Goal: Task Accomplishment & Management: Complete application form

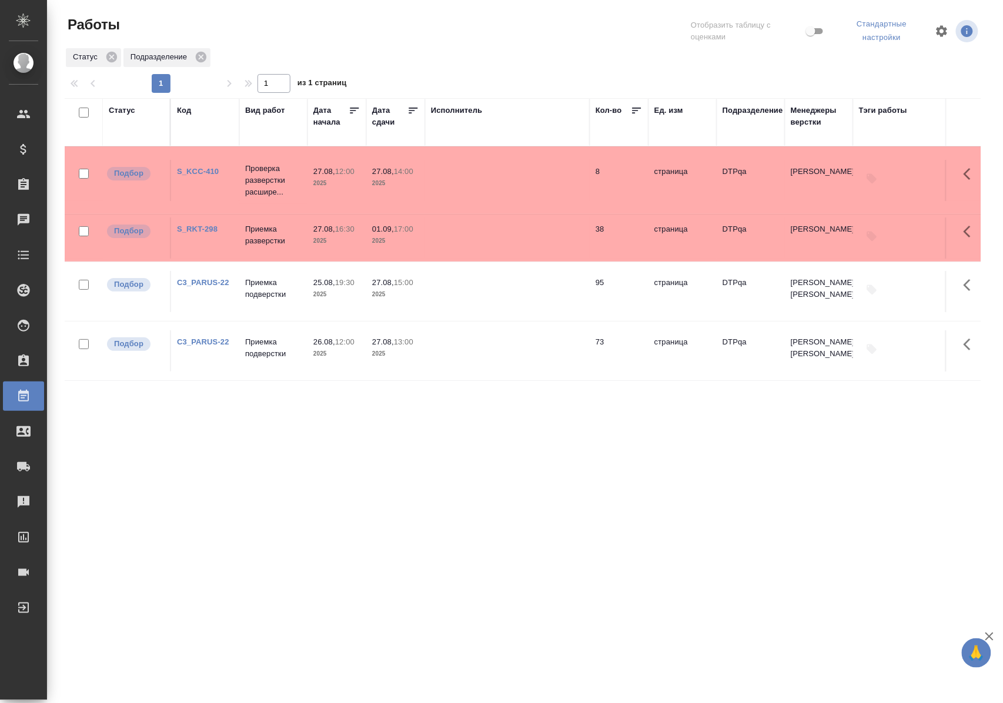
click at [198, 172] on link "S_KCC-410" at bounding box center [198, 171] width 42 height 9
click at [212, 228] on link "S_RKT-298" at bounding box center [197, 228] width 41 height 9
click at [130, 109] on div "Статус" at bounding box center [122, 111] width 26 height 12
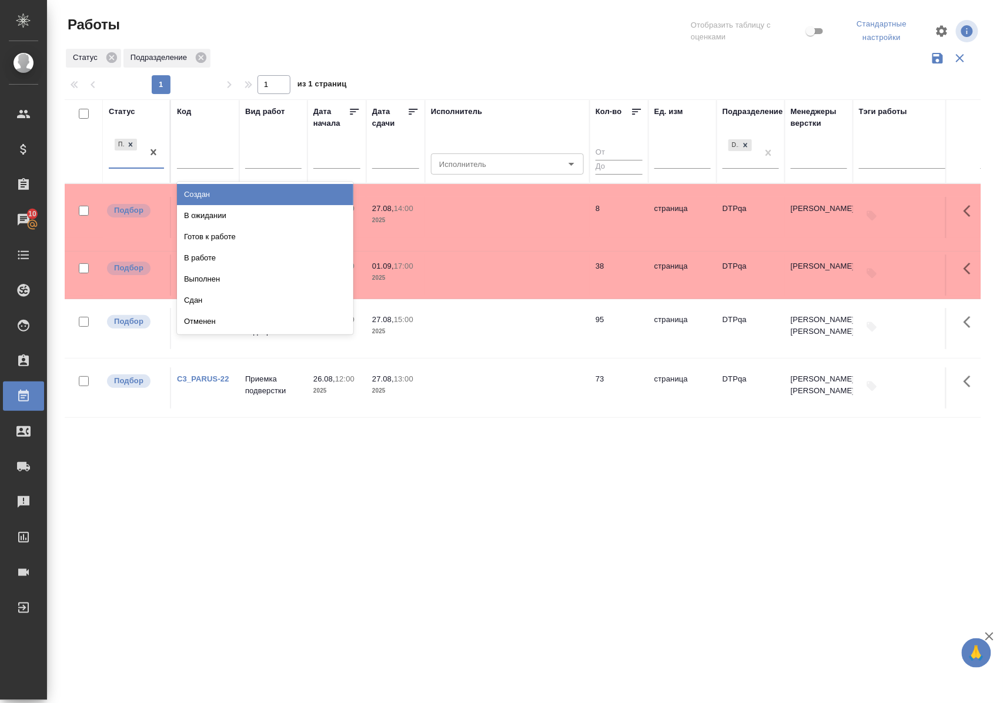
click at [128, 169] on div "option Создан focused, 1 of 8. 7 results available. Use Up and Down to choose o…" at bounding box center [136, 156] width 55 height 41
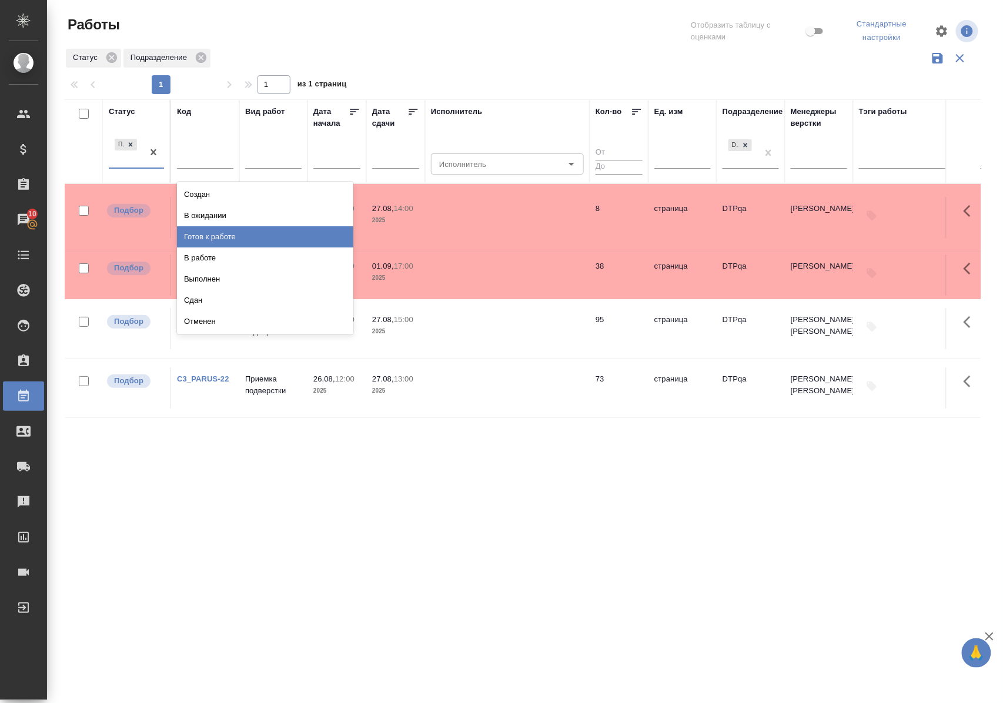
click at [197, 235] on div "Готов к работе" at bounding box center [265, 236] width 176 height 21
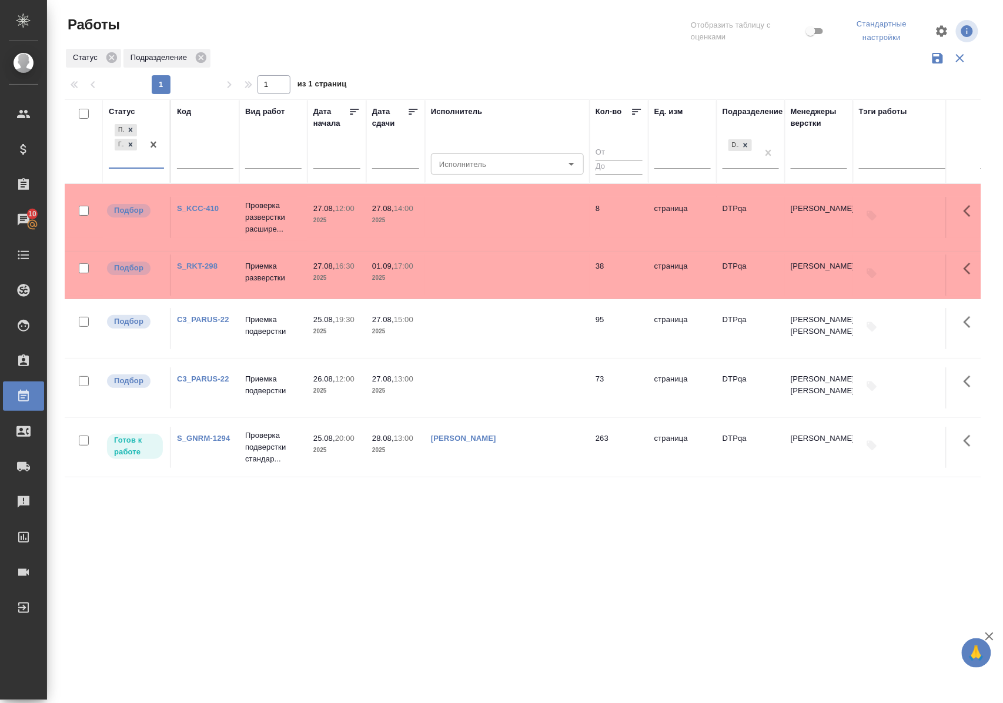
click at [136, 167] on div "Подбор Готов к работе" at bounding box center [126, 145] width 34 height 46
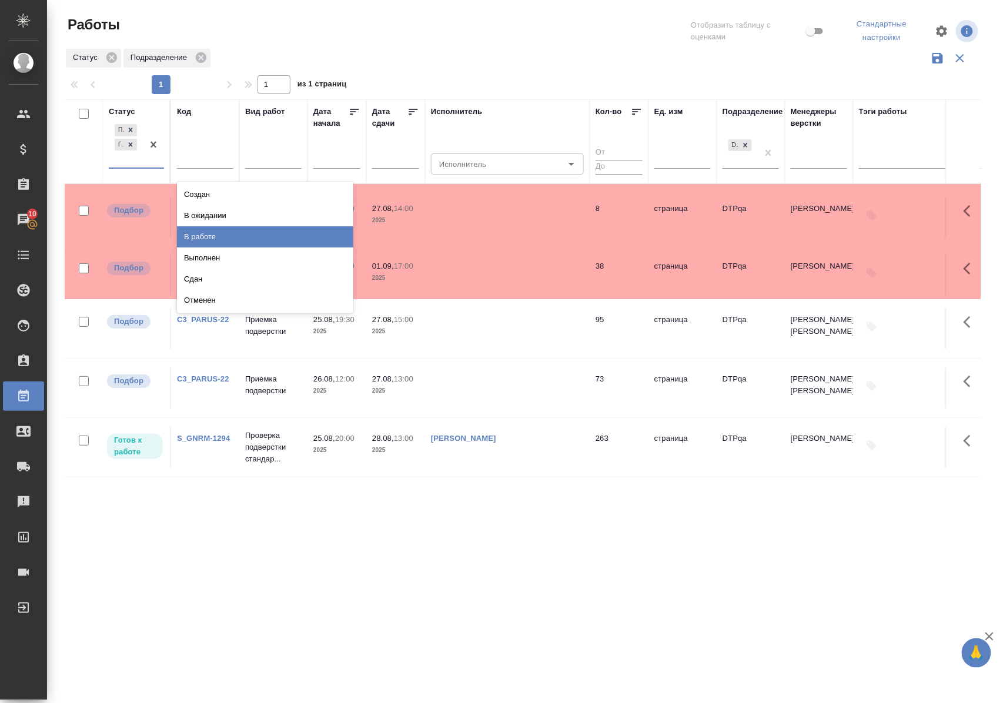
click at [186, 236] on div "В работе" at bounding box center [265, 236] width 176 height 21
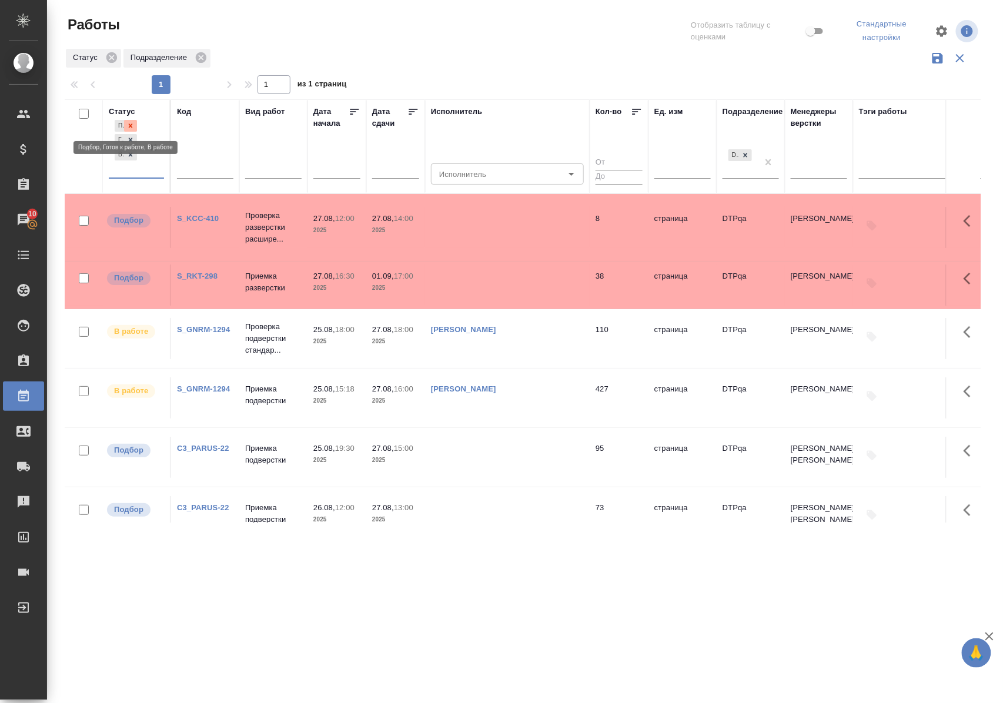
click at [132, 125] on icon at bounding box center [131, 125] width 4 height 4
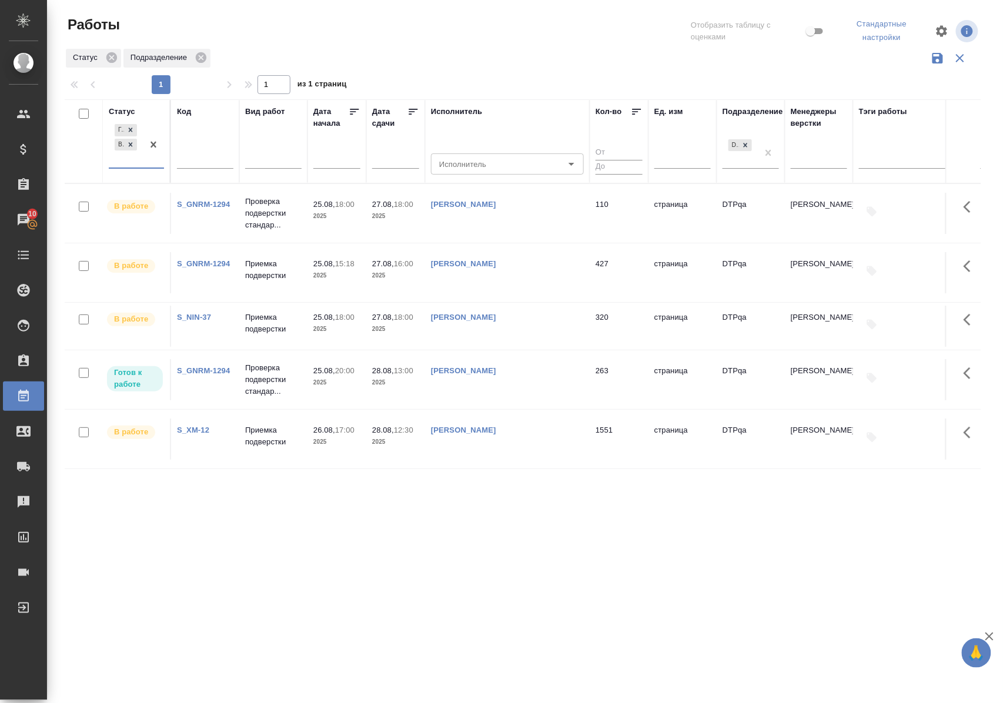
click at [128, 109] on div "Статус" at bounding box center [122, 112] width 26 height 12
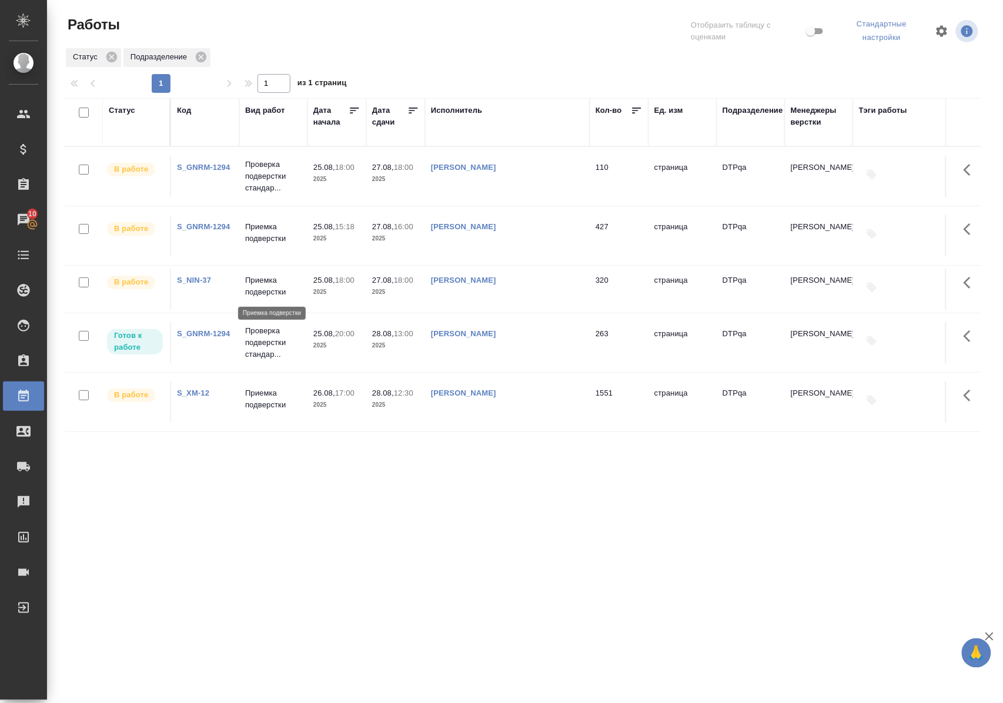
click at [254, 290] on p "Приемка подверстки" at bounding box center [273, 286] width 56 height 24
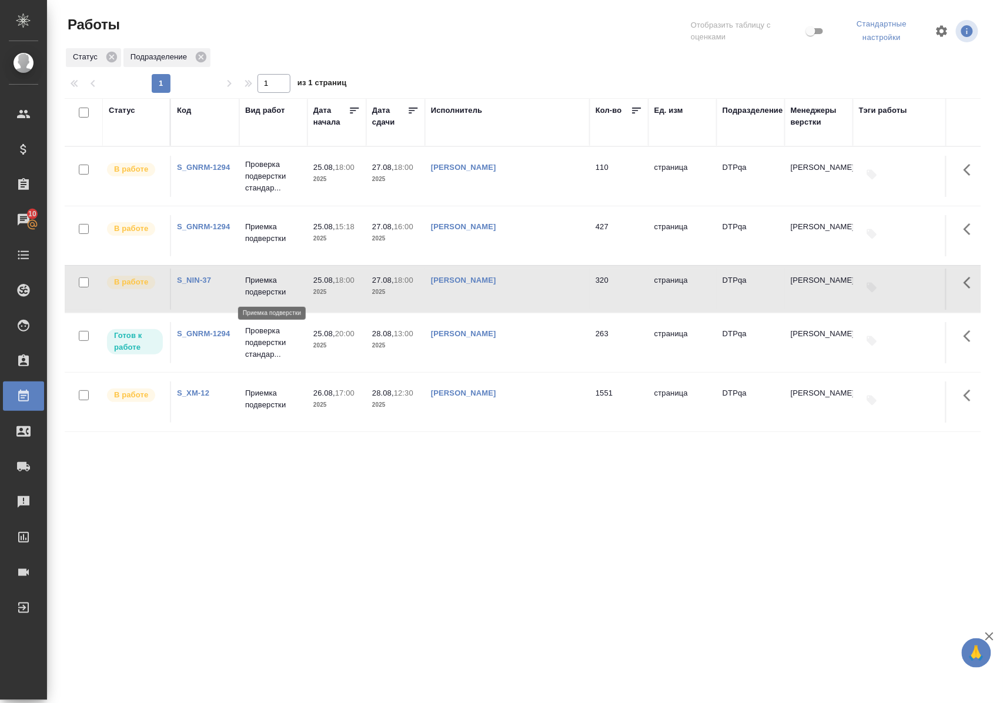
click at [254, 290] on p "Приемка подверстки" at bounding box center [273, 286] width 56 height 24
click at [268, 237] on p "Приемка подверстки" at bounding box center [273, 233] width 56 height 24
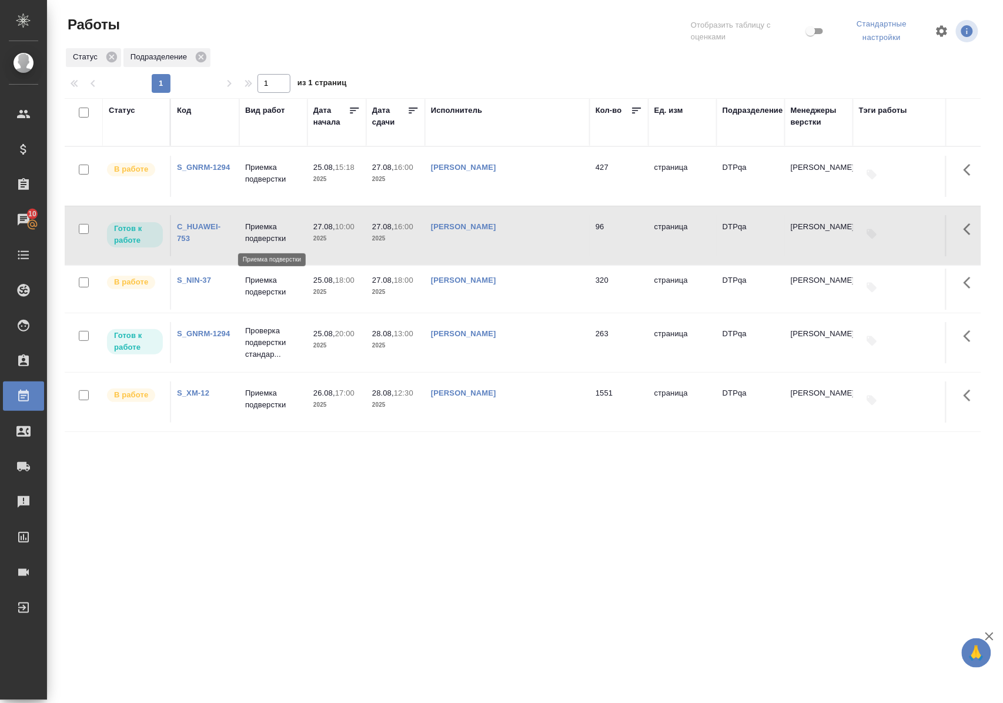
click at [268, 236] on p "Приемка подверстки" at bounding box center [273, 233] width 56 height 24
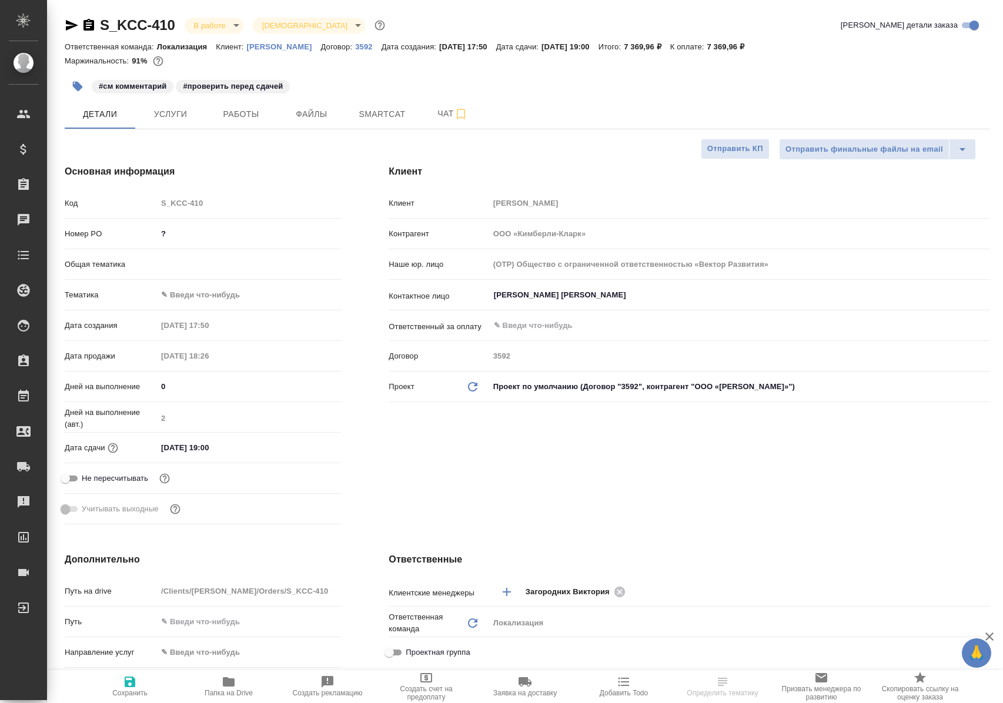
select select "RU"
click at [233, 100] on button "Работы" at bounding box center [241, 113] width 71 height 29
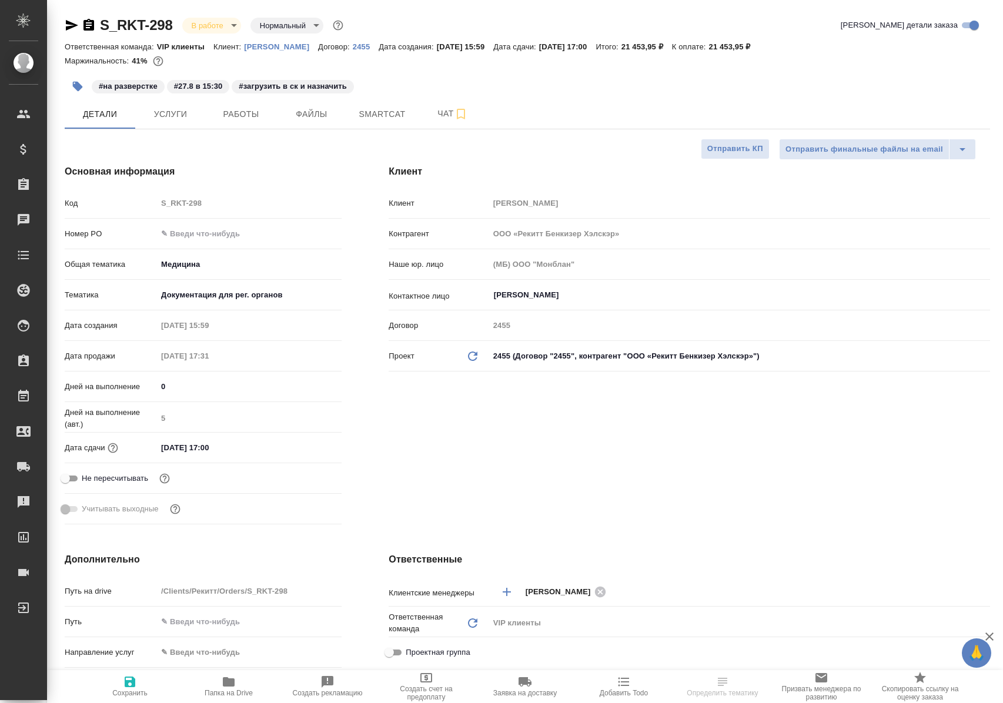
select select "RU"
click at [247, 109] on span "Работы" at bounding box center [241, 114] width 56 height 15
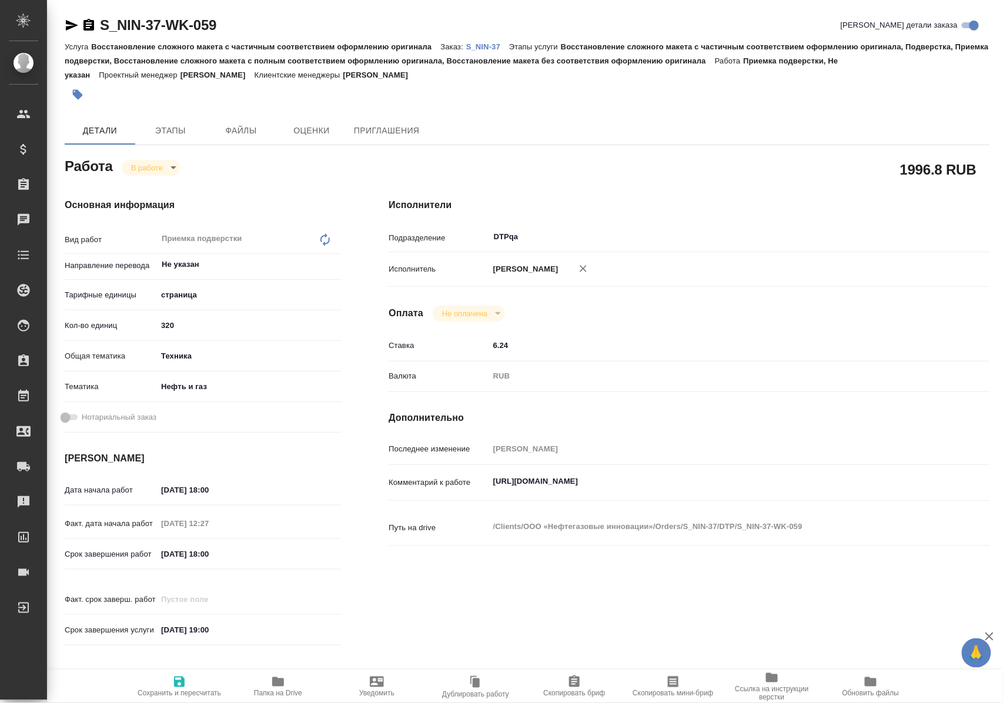
type textarea "x"
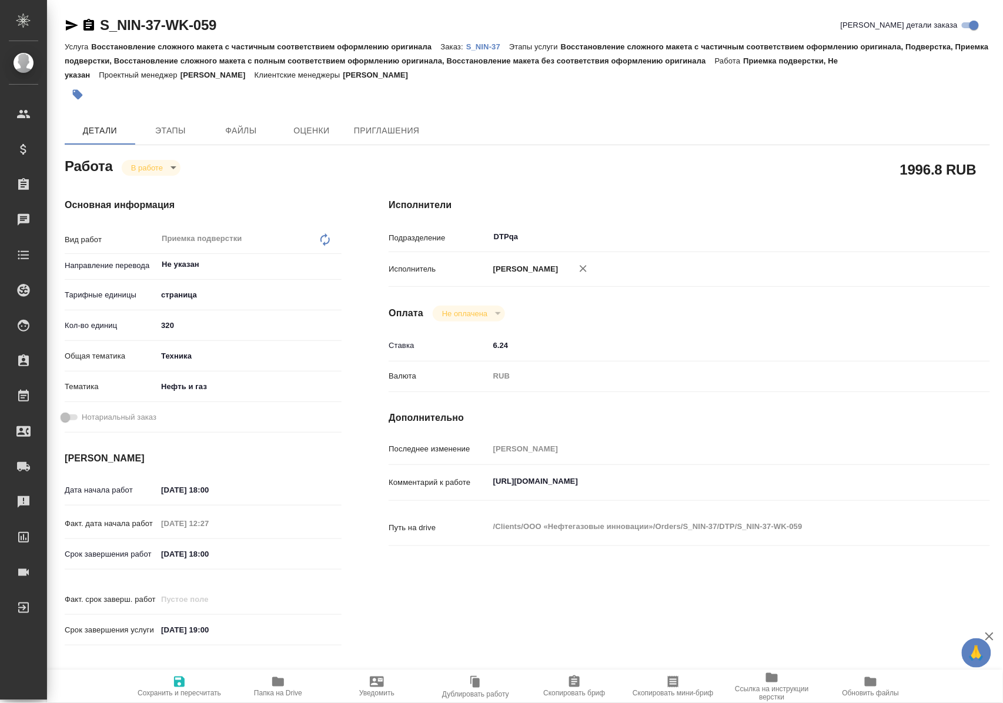
type textarea "x"
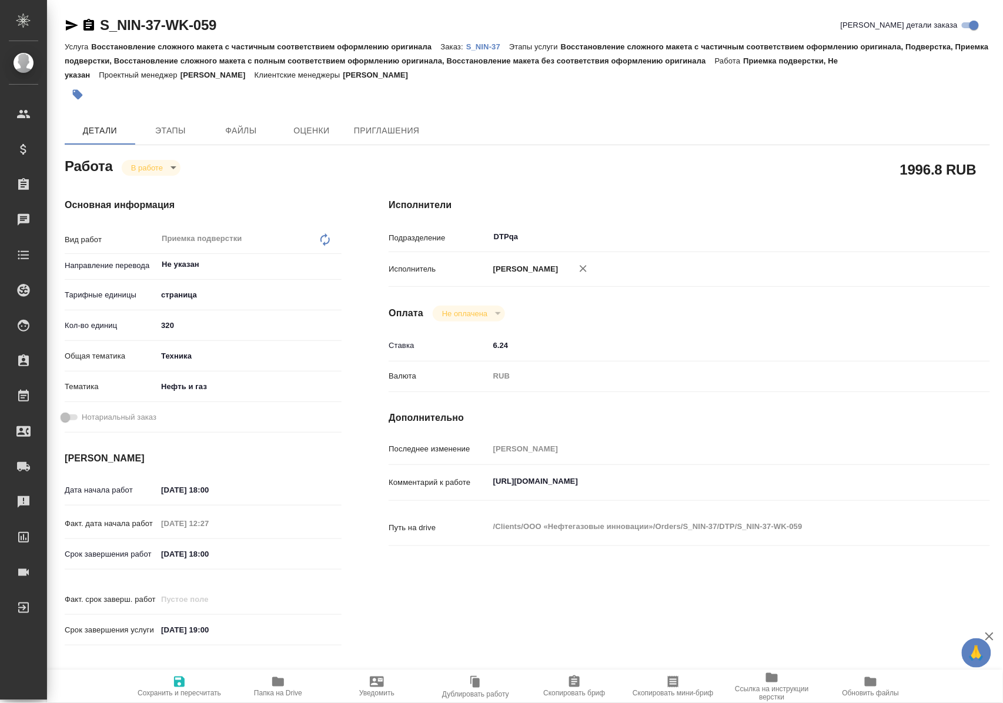
type textarea "x"
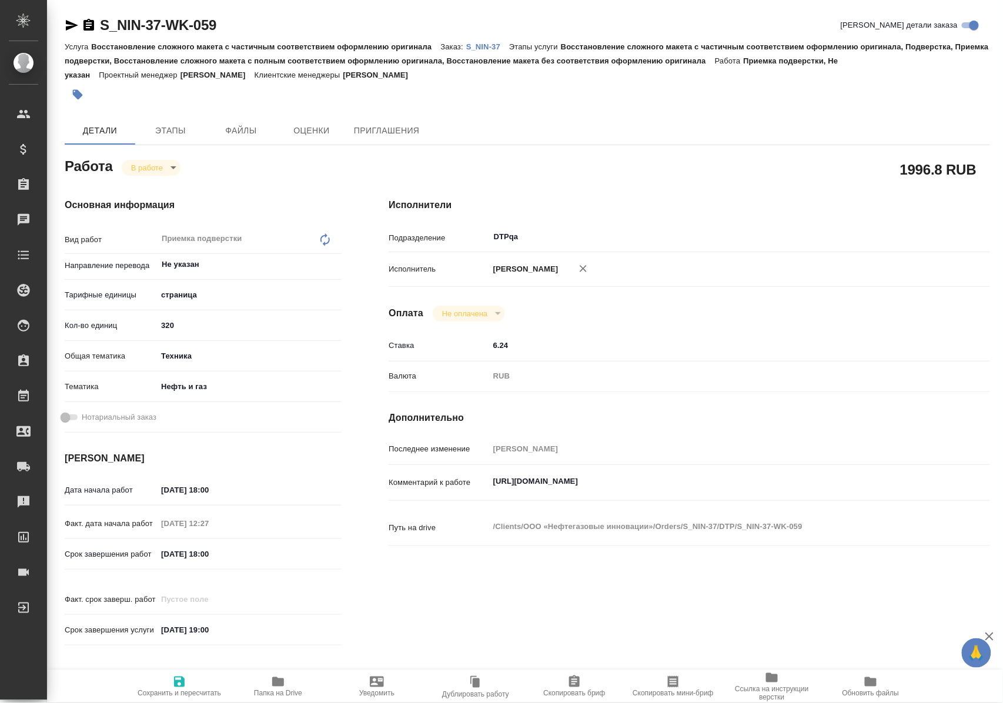
type textarea "x"
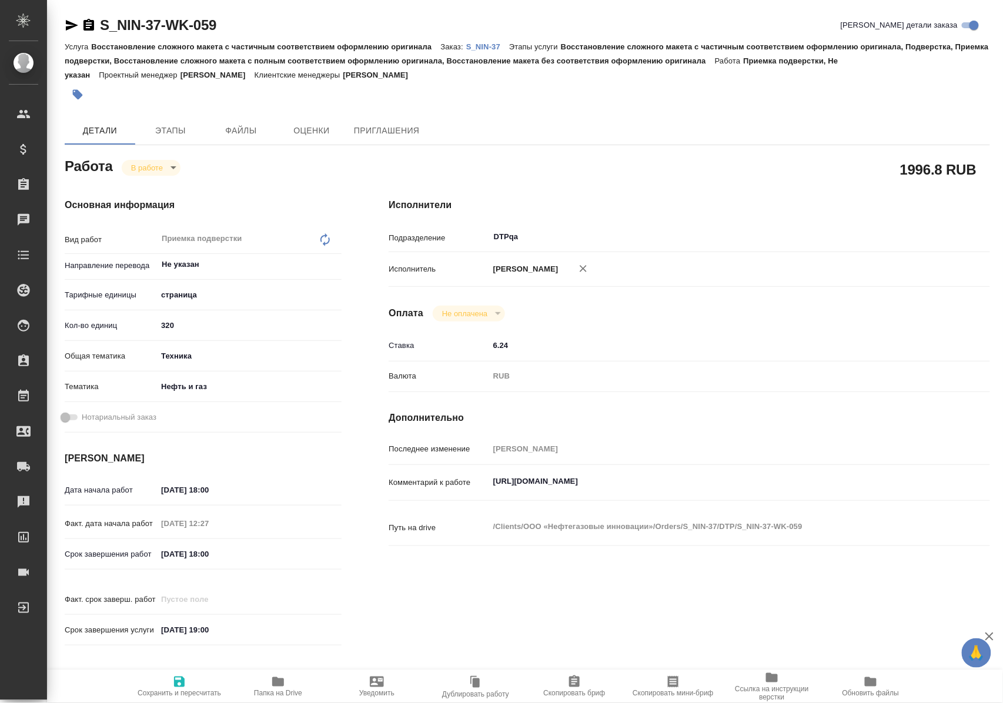
type textarea "x"
drag, startPoint x: 494, startPoint y: 496, endPoint x: 746, endPoint y: 492, distance: 252.7
click at [746, 492] on textarea "https://tera.awatera.com/Work/6806996a03caf667515f5194/" at bounding box center [715, 482] width 450 height 20
type textarea "x"
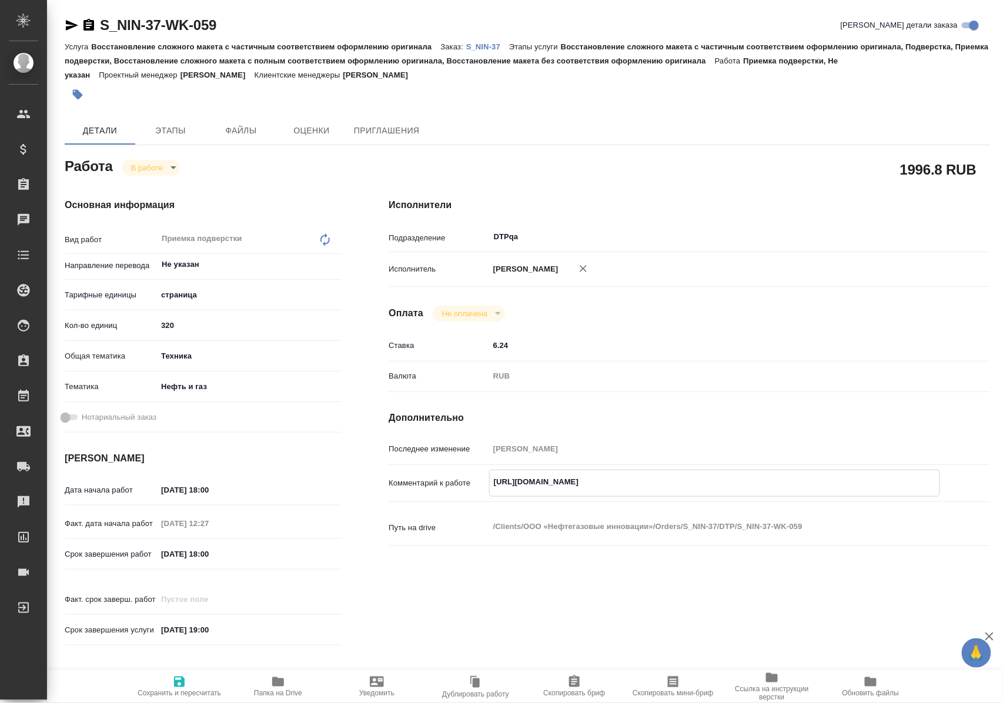
type textarea "x"
click at [74, 26] on icon "button" at bounding box center [72, 25] width 12 height 11
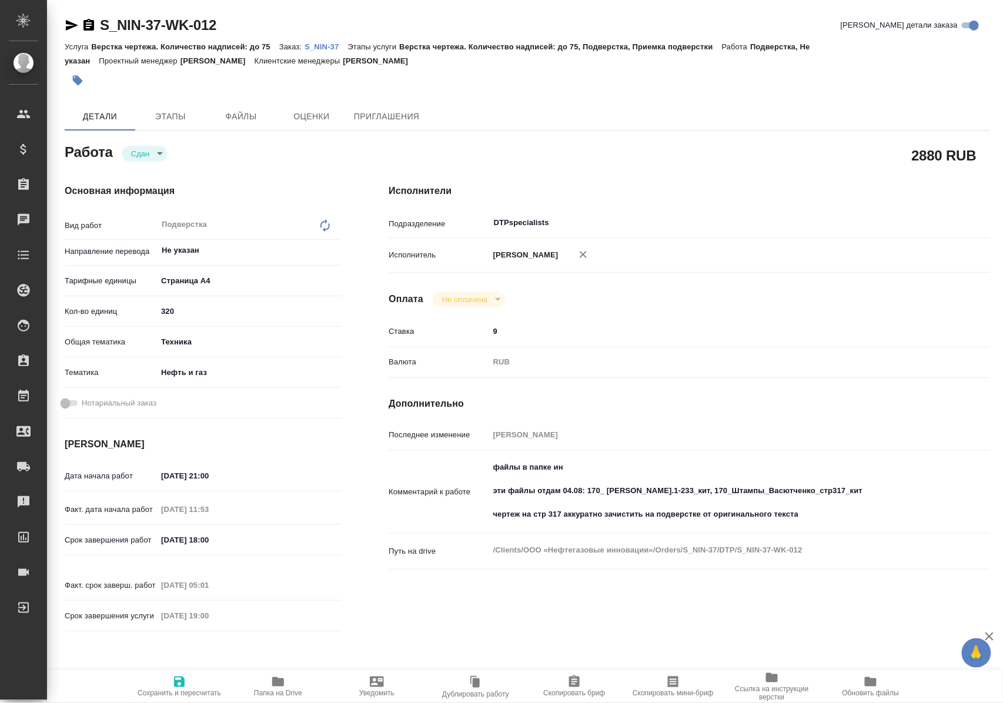
click at [327, 45] on p "S_NIN-37" at bounding box center [325, 46] width 43 height 9
click at [72, 26] on icon "button" at bounding box center [72, 25] width 12 height 11
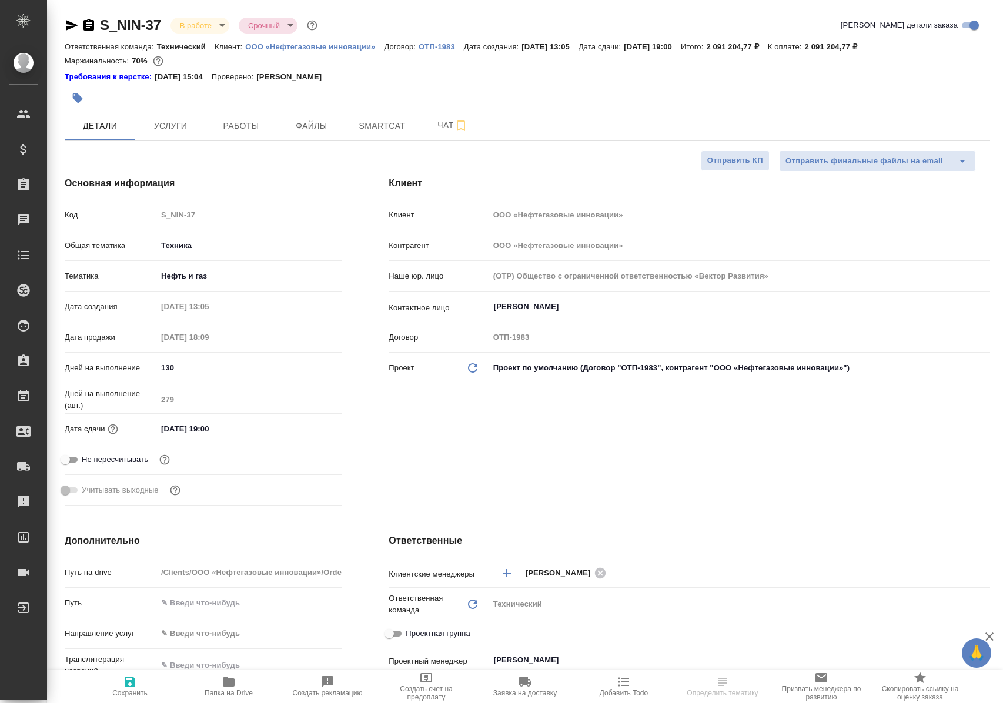
select select "RU"
click at [250, 132] on span "Работы" at bounding box center [241, 126] width 56 height 15
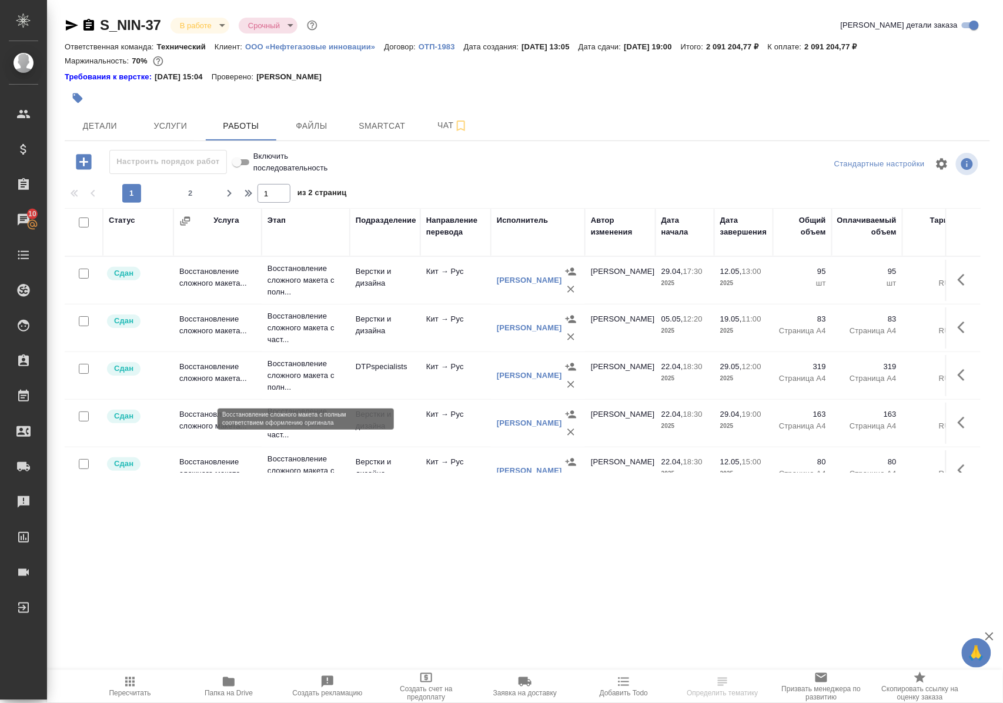
click at [292, 388] on p "Восстановление сложного макета с полн..." at bounding box center [305, 375] width 76 height 35
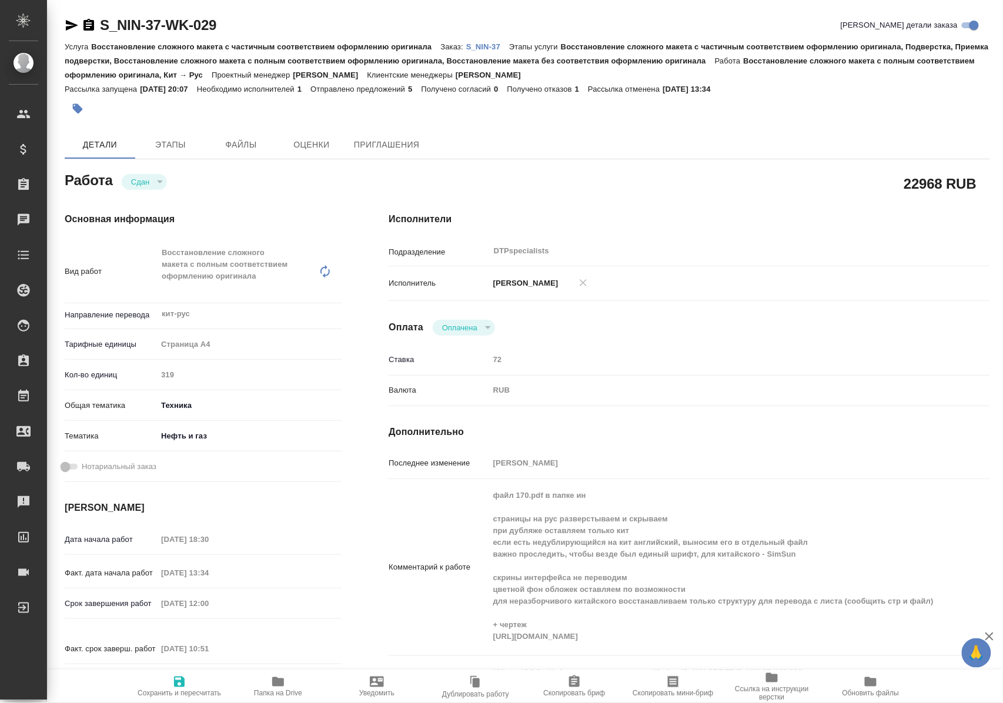
type textarea "x"
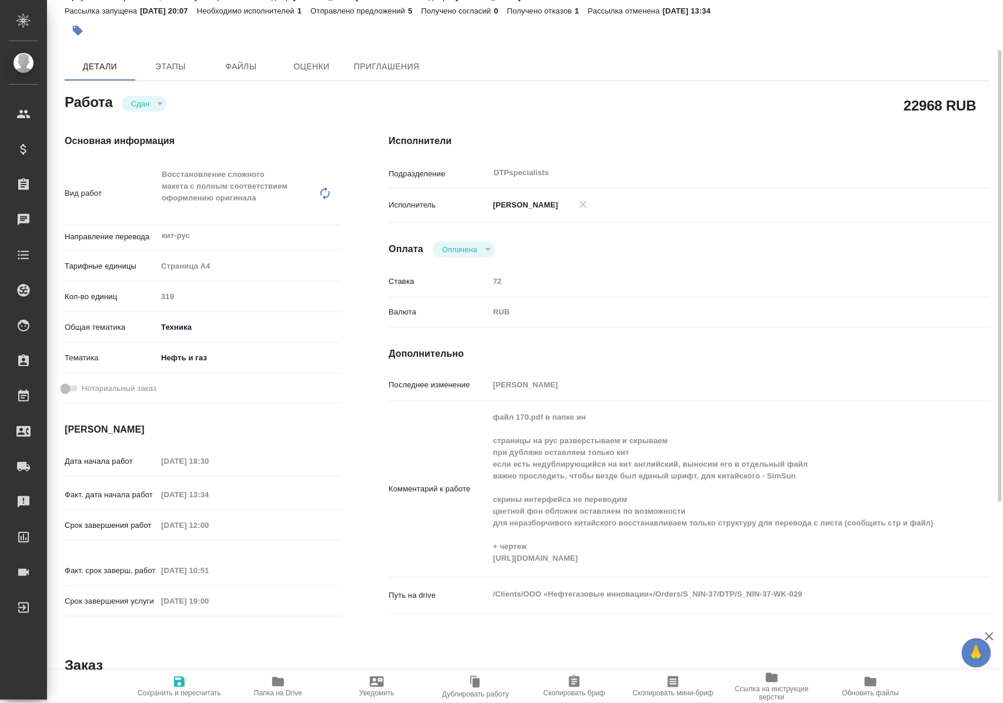
scroll to position [156, 0]
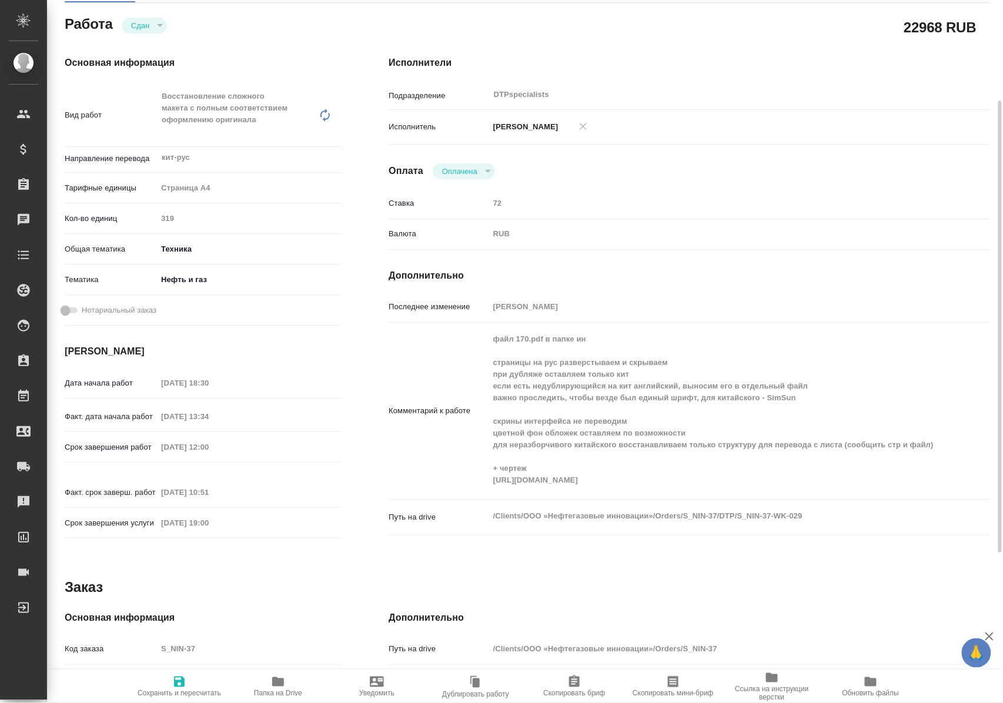
type textarea "x"
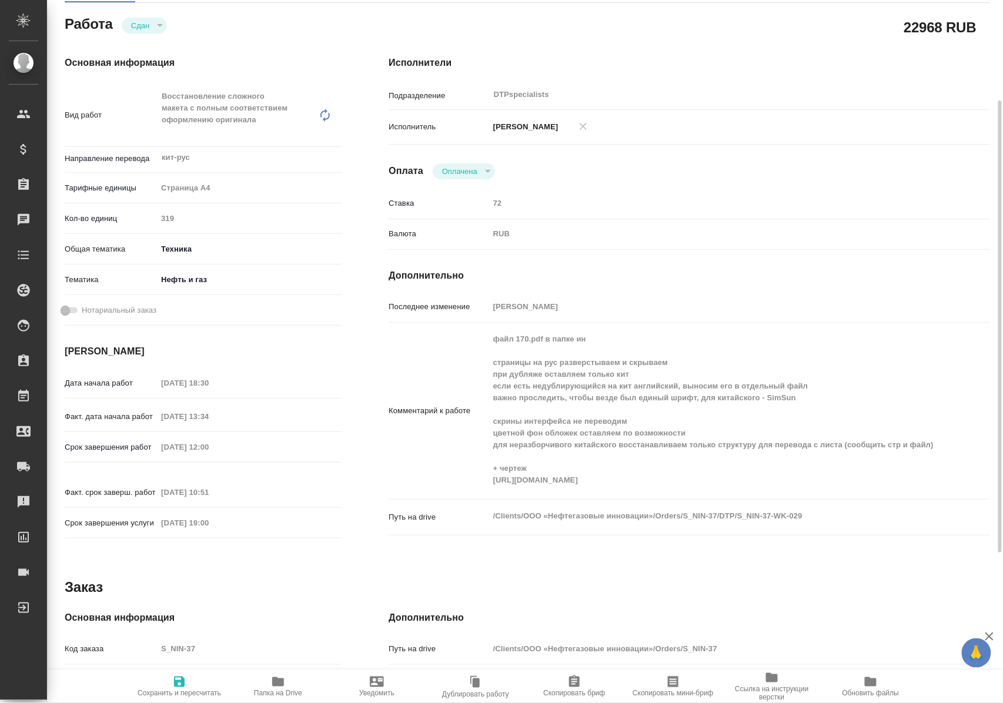
type textarea "x"
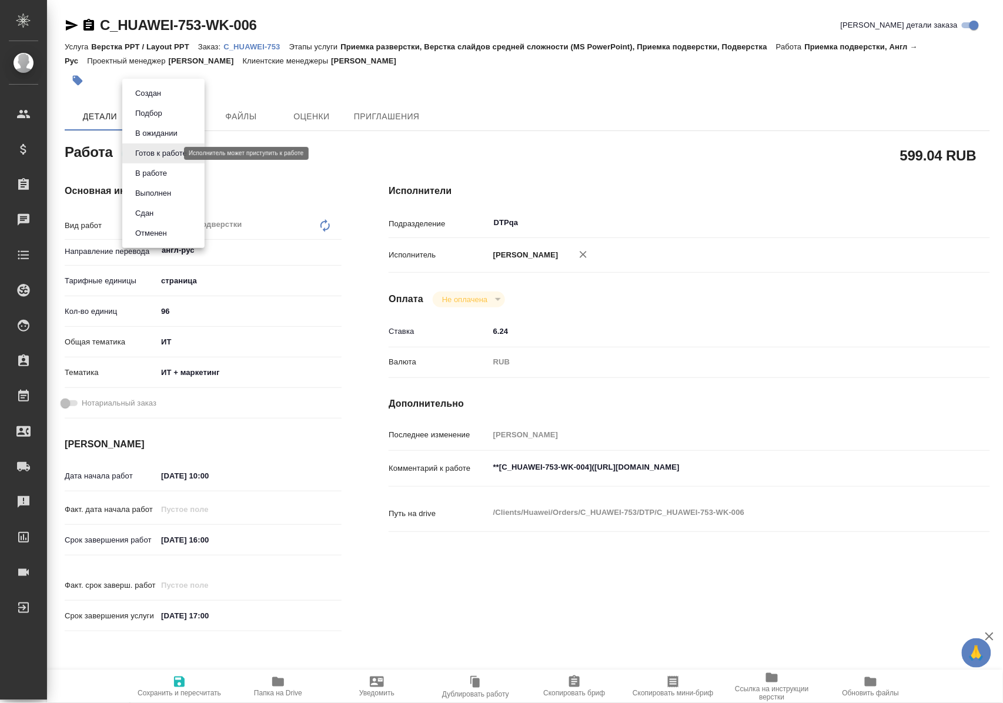
click at [174, 150] on body "🙏 .cls-1 fill:#fff; AWATERA [PERSON_NAME] Спецификации Заказы Чаты Todo Проекты…" at bounding box center [501, 351] width 1003 height 703
click at [173, 172] on li "В работе" at bounding box center [163, 173] width 82 height 20
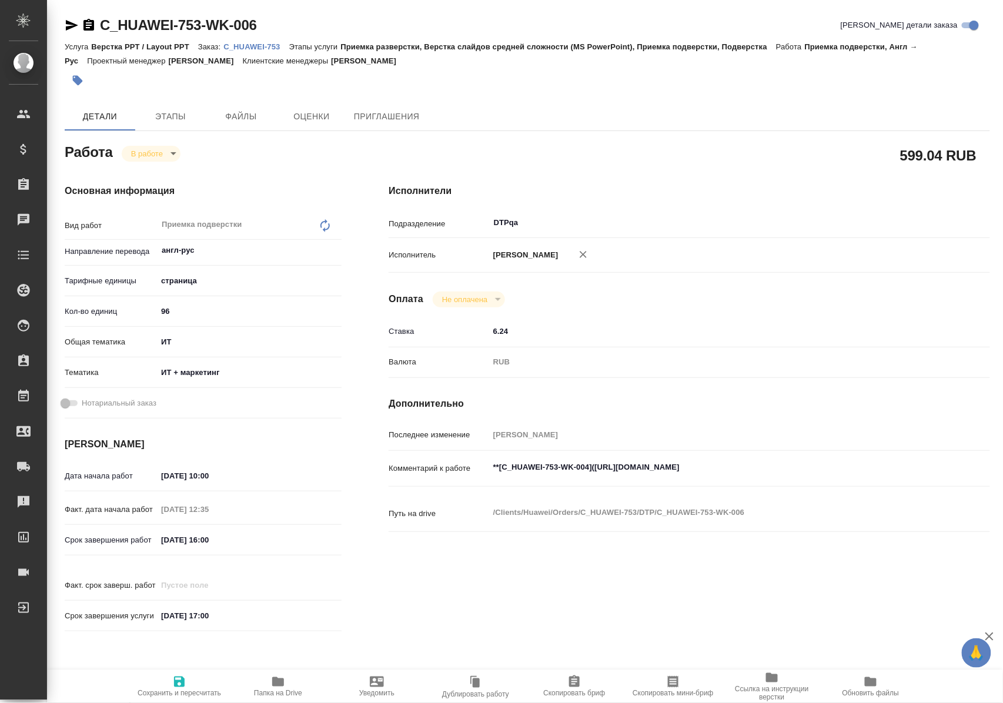
type textarea "x"
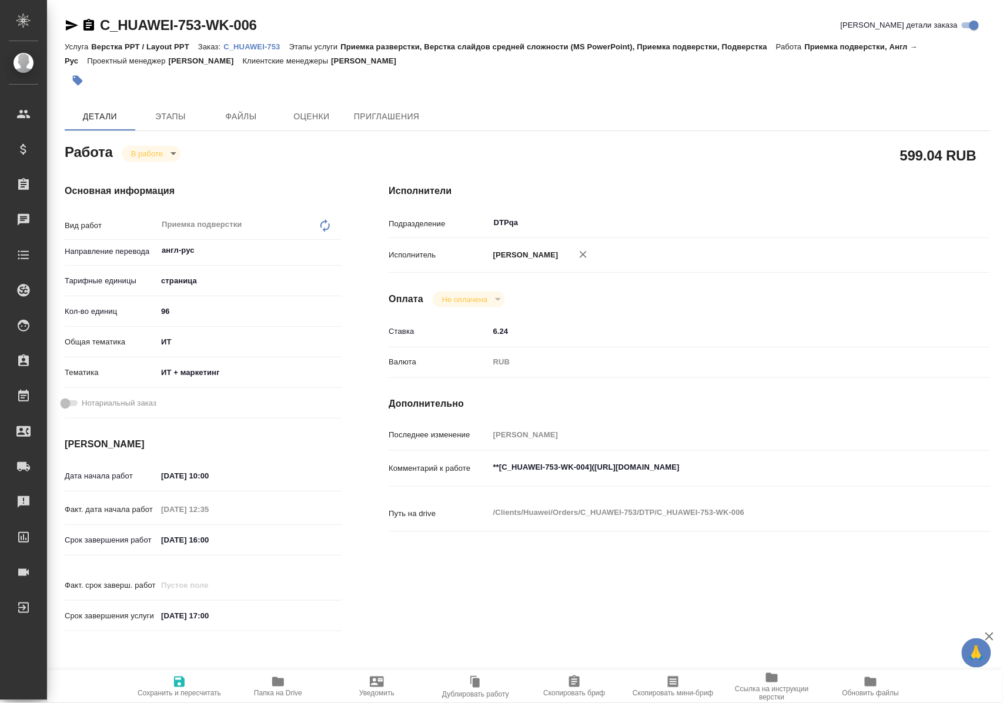
type textarea "x"
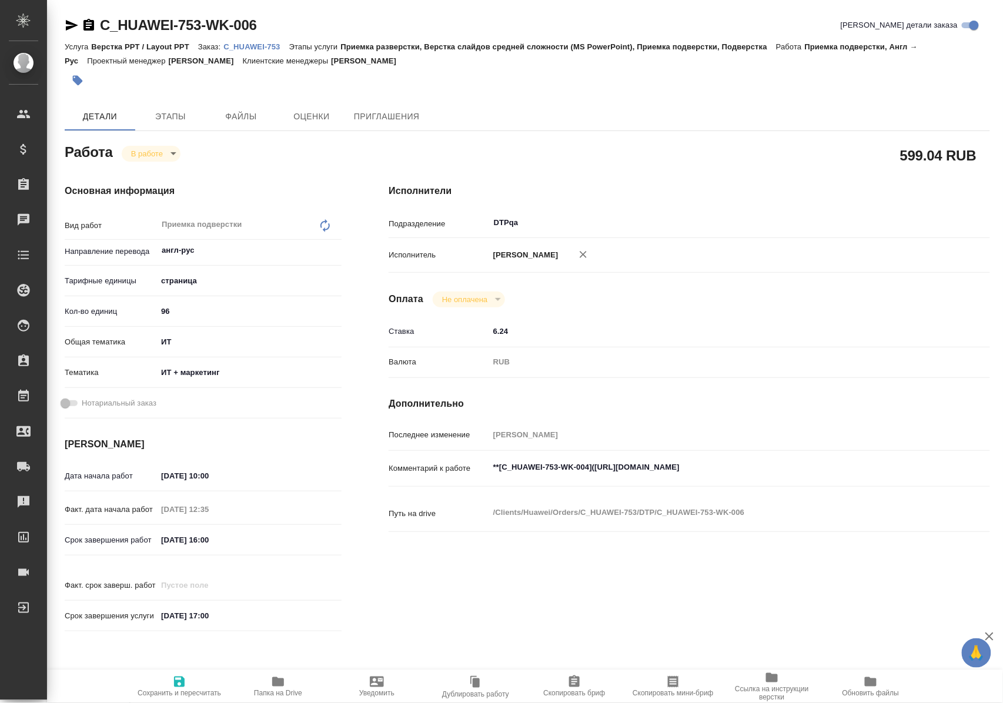
type textarea "x"
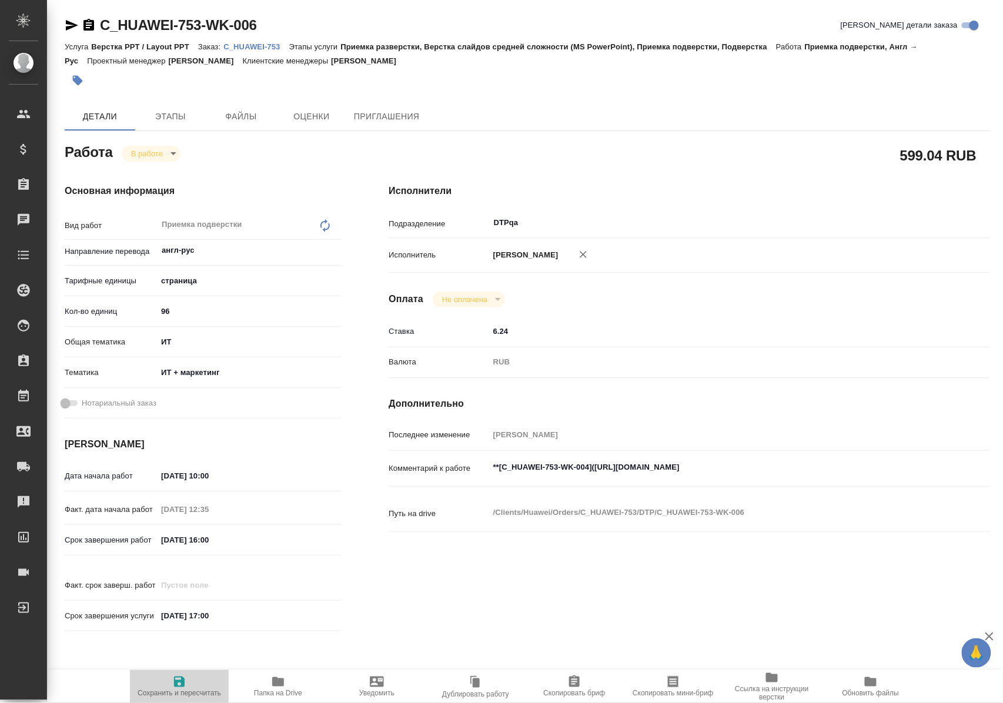
click at [170, 676] on span "Сохранить и пересчитать" at bounding box center [179, 686] width 85 height 22
type textarea "x"
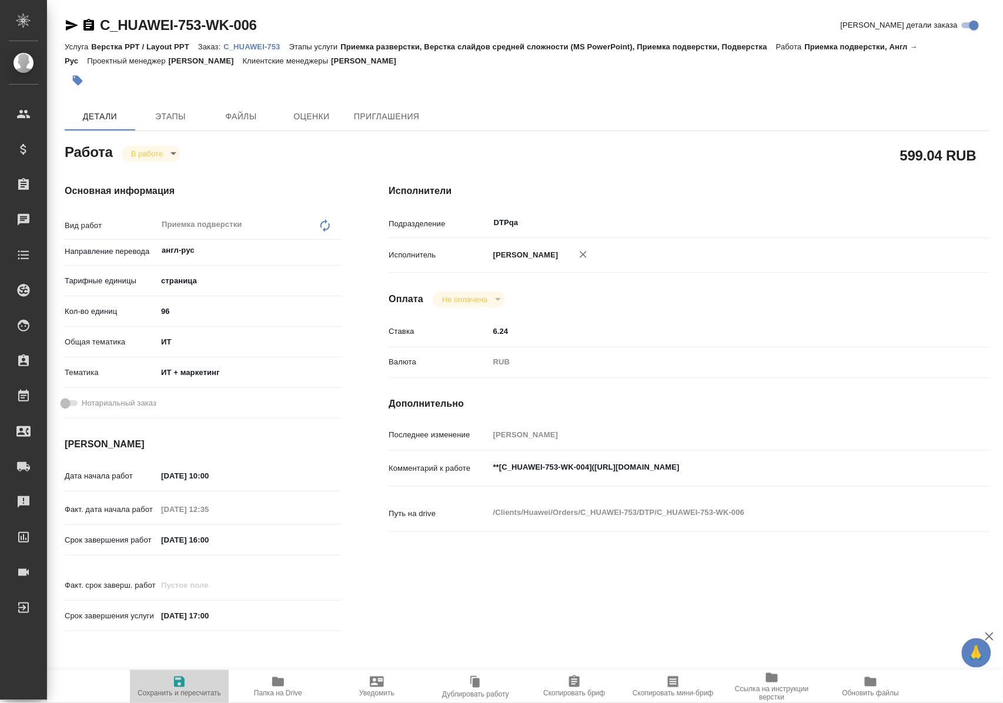
type textarea "x"
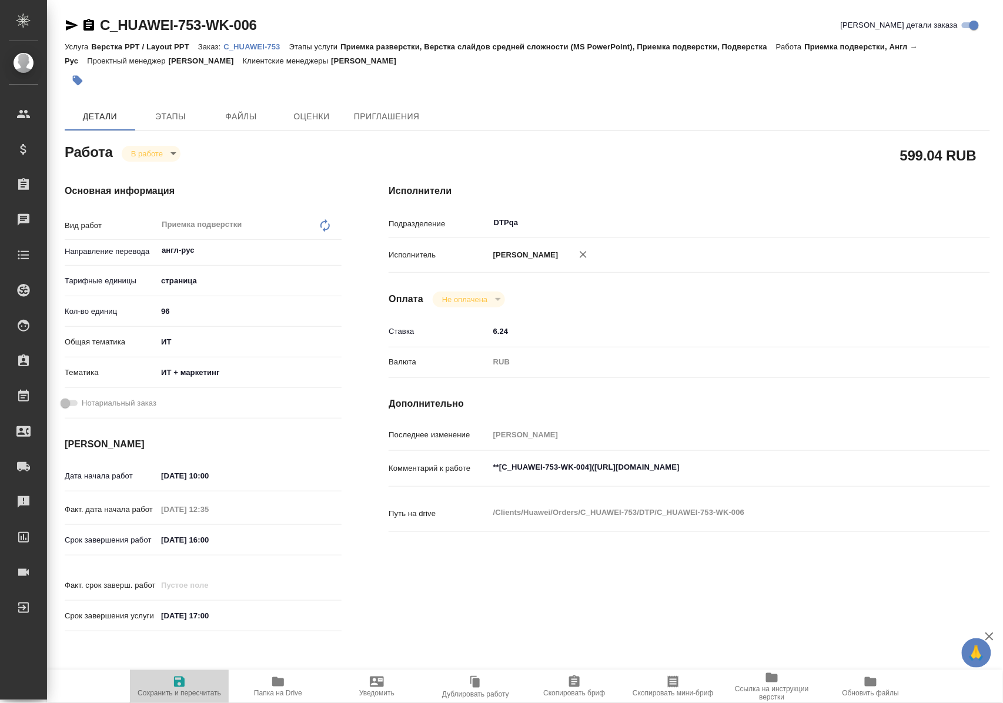
type textarea "x"
type input "inProgress"
type textarea "Приемка подверстки"
type textarea "x"
type input "англ-рус"
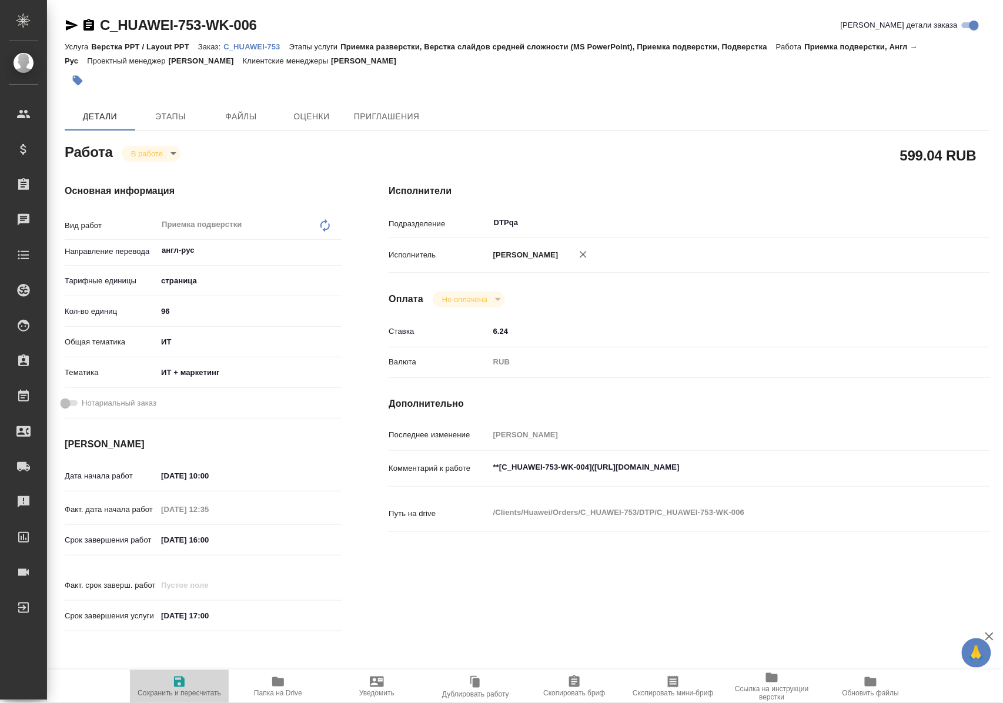
type input "5a8b1489cc6b4906c91bfdb2"
type input "96"
type input "it"
type input "5a8b8b956a9677013d343e51"
type input "[DATE] 10:00"
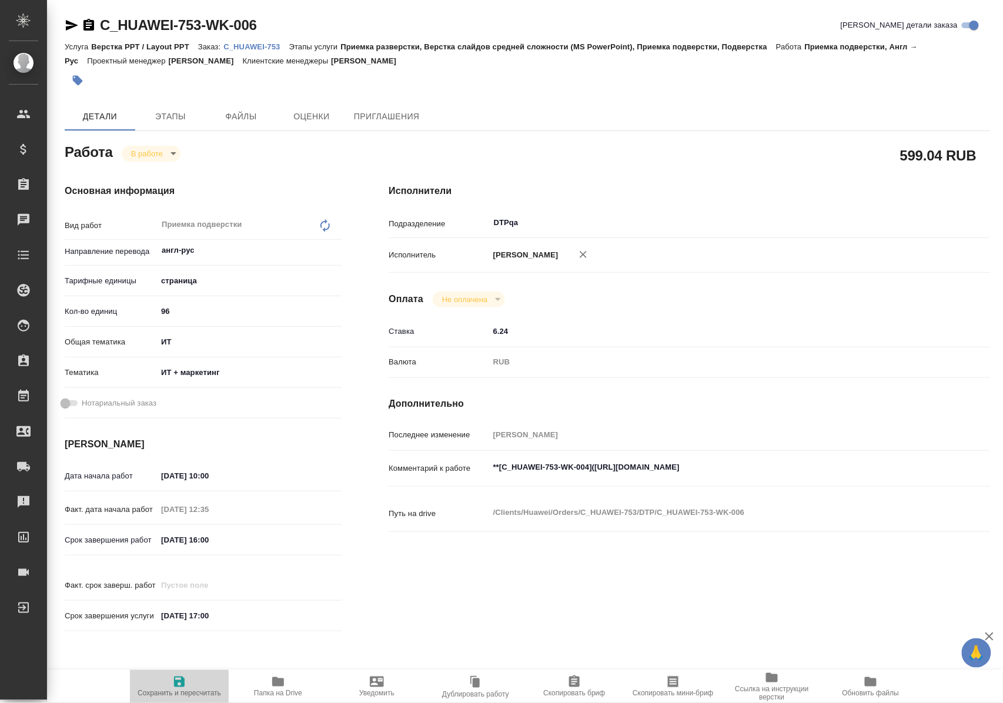
type input "[DATE] 12:35"
type input "[DATE] 16:00"
type input "[DATE] 17:00"
type input "DTPqa"
type input "notPayed"
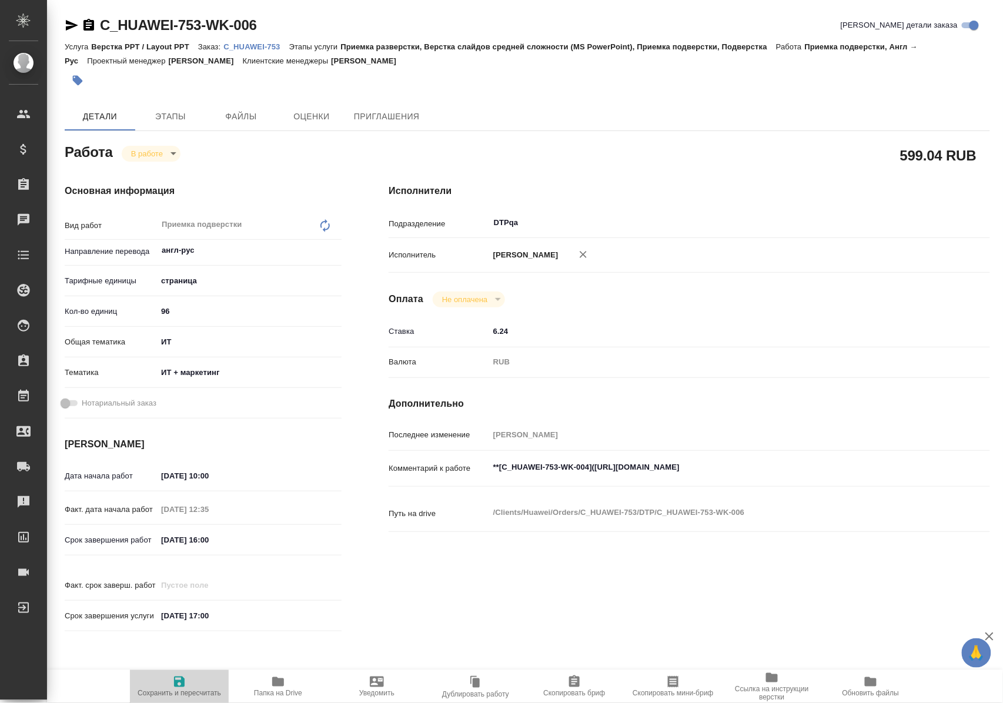
type input "6.24"
type input "RUB"
type input "Полушина Алена"
type textarea "**[C_HUAWEI-753-WK-004](https://tera.awatera.com/Work/68a45a5ea06c229c9ee20b1c/…"
type textarea "x"
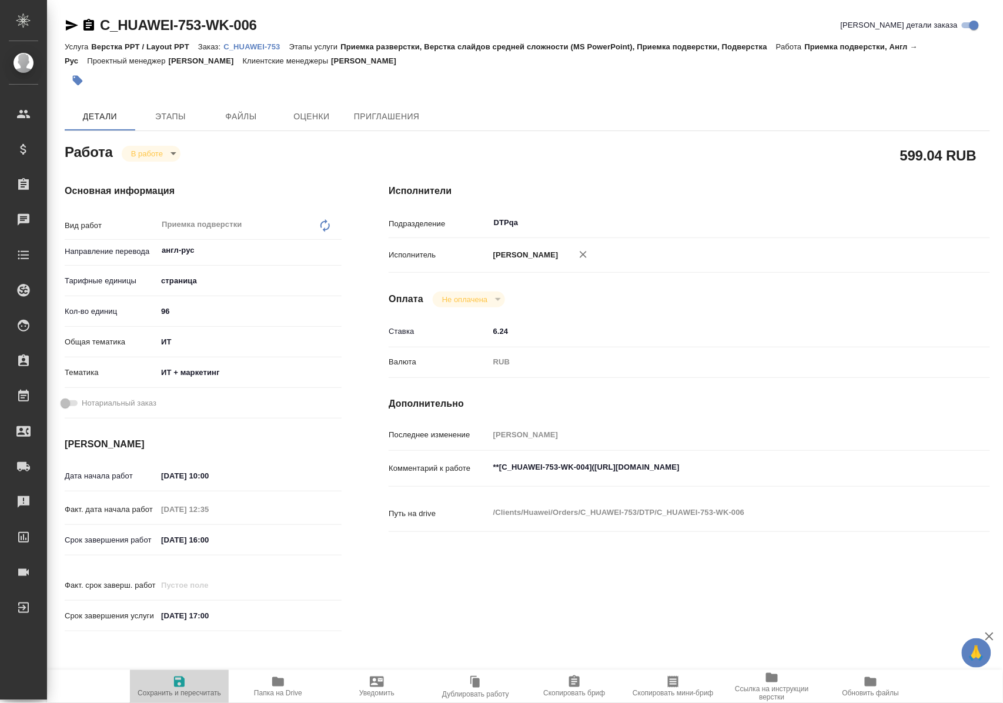
type textarea "/Clients/Huawei/Orders/C_HUAWEI-753/DTP/C_HUAWEI-753-WK-006"
type textarea "x"
type input "C_HUAWEI-753"
type input "3011H00007601"
type input "Верстка PPT / Layout PPT"
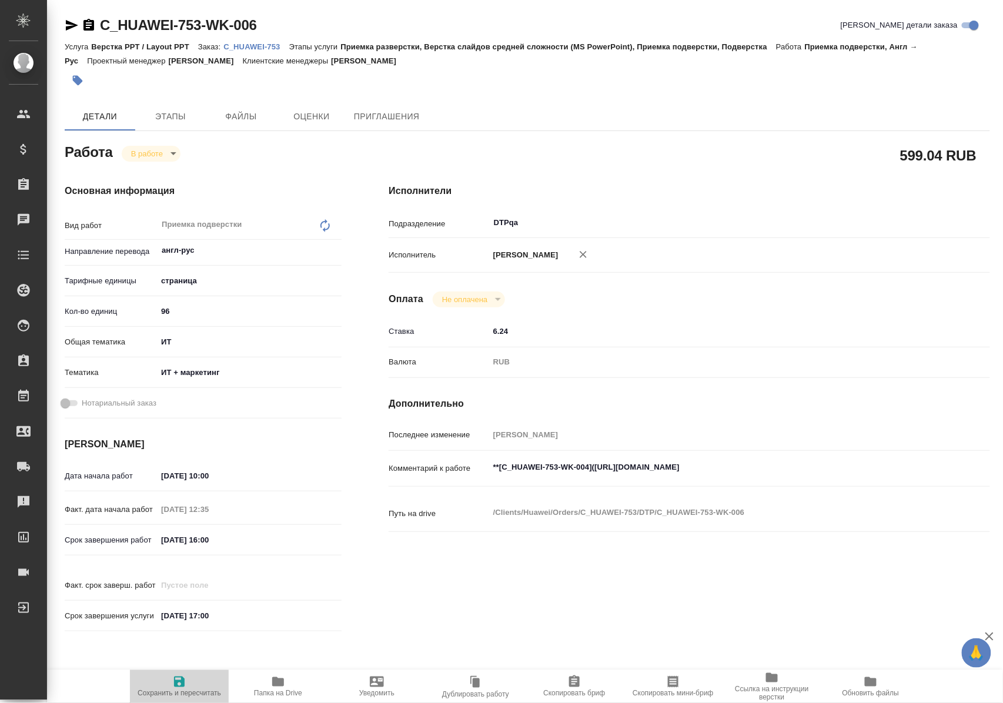
type input "Приемка разверстки, Верстка слайдов средней сложности (MS PowerPoint), Приемка …"
type input "Димитриева Юлия"
type input "[PERSON_NAME]"
type input "/Clients/Huawei/Orders/C_HUAWEI-753"
type textarea "x"
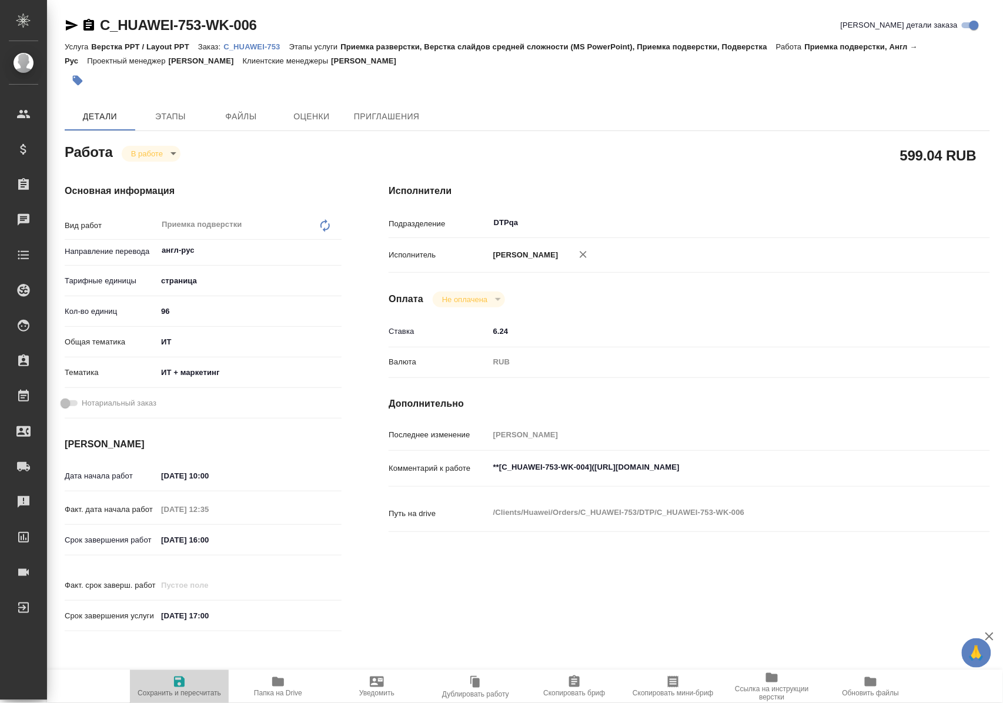
type textarea "в папке reference положила файл tmx от клиента, пользуемся обязательно"
type textarea "x"
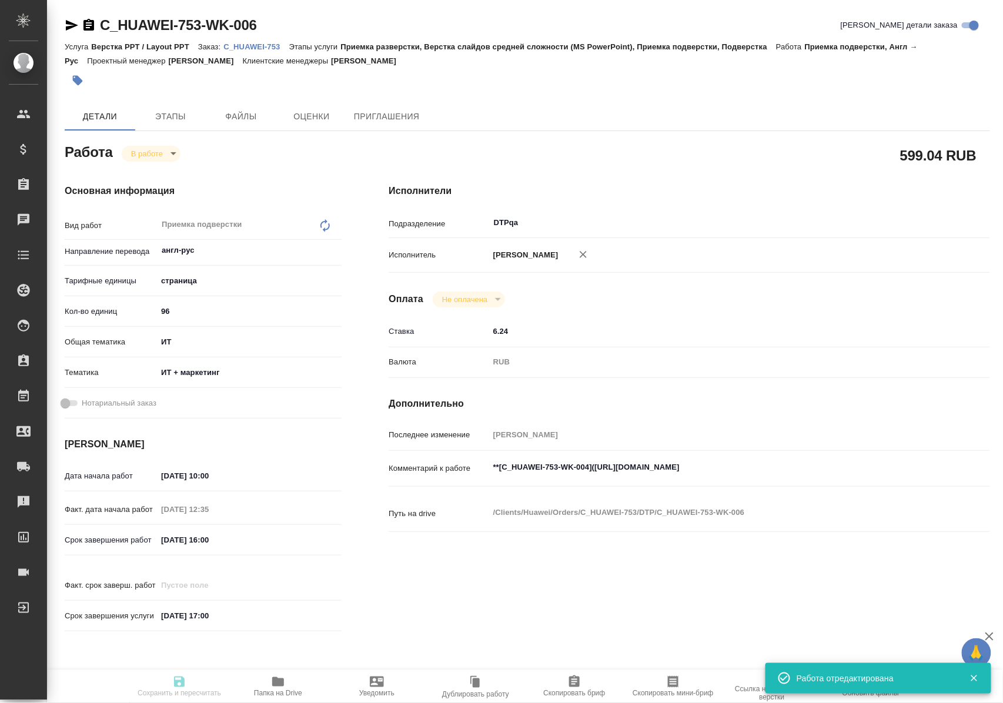
type textarea "x"
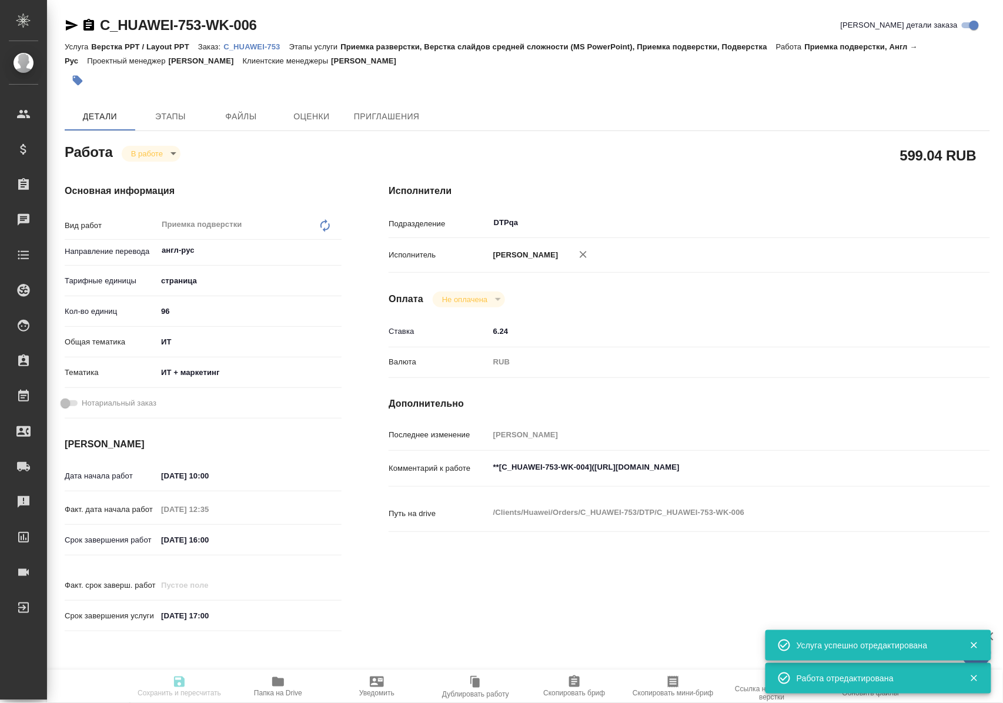
type textarea "x"
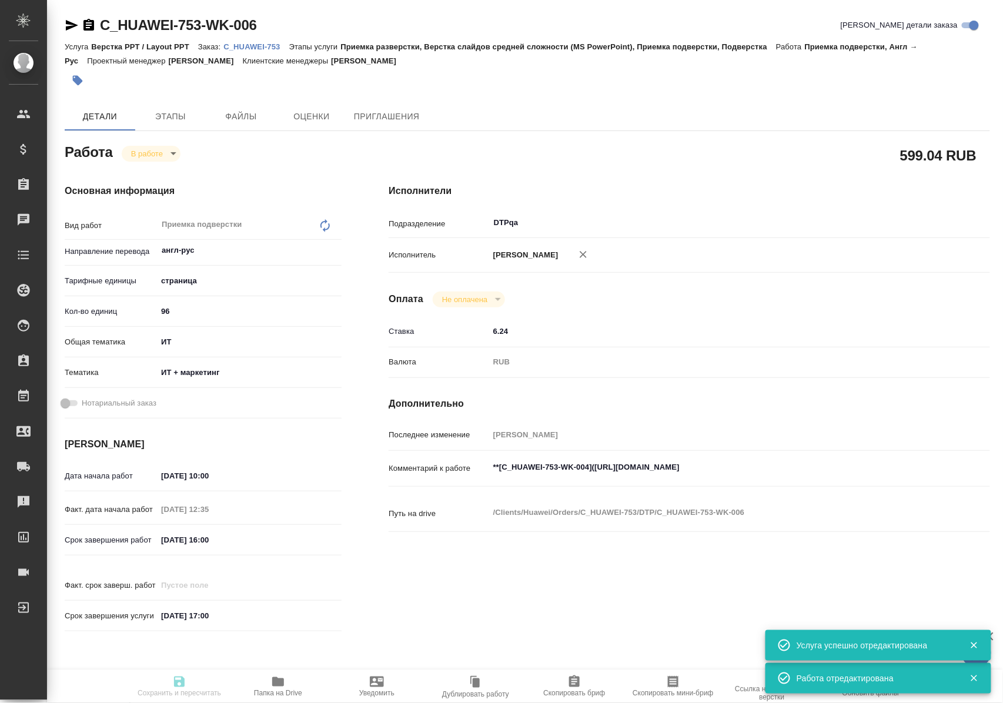
type textarea "x"
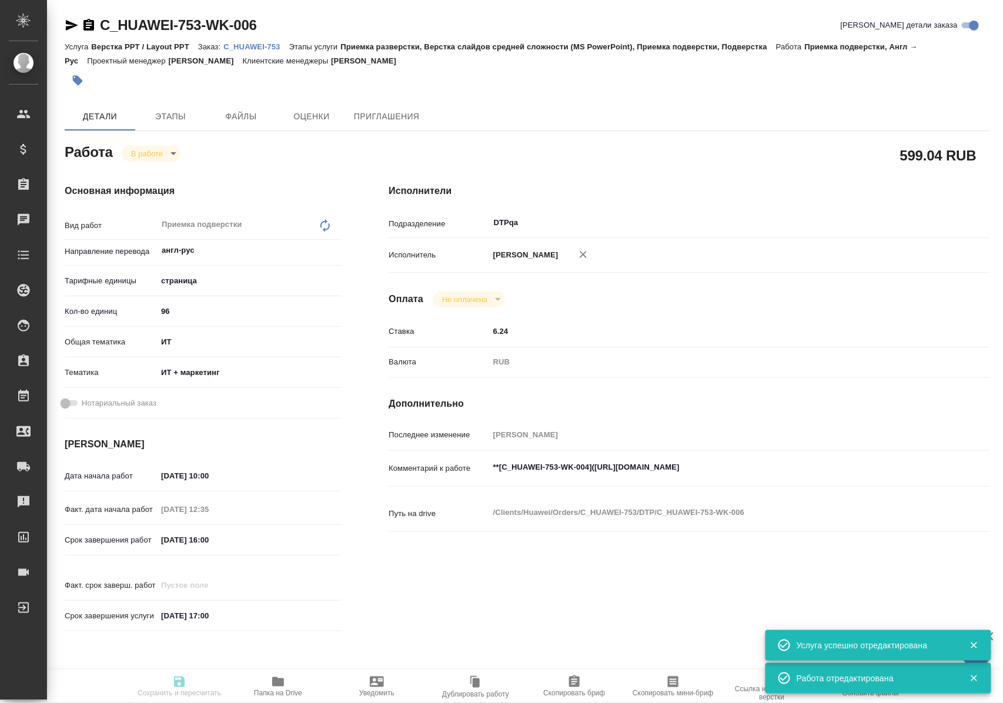
type input "inProgress"
type textarea "Приемка подверстки"
type textarea "x"
type input "англ-рус"
type input "5a8b1489cc6b4906c91bfdb2"
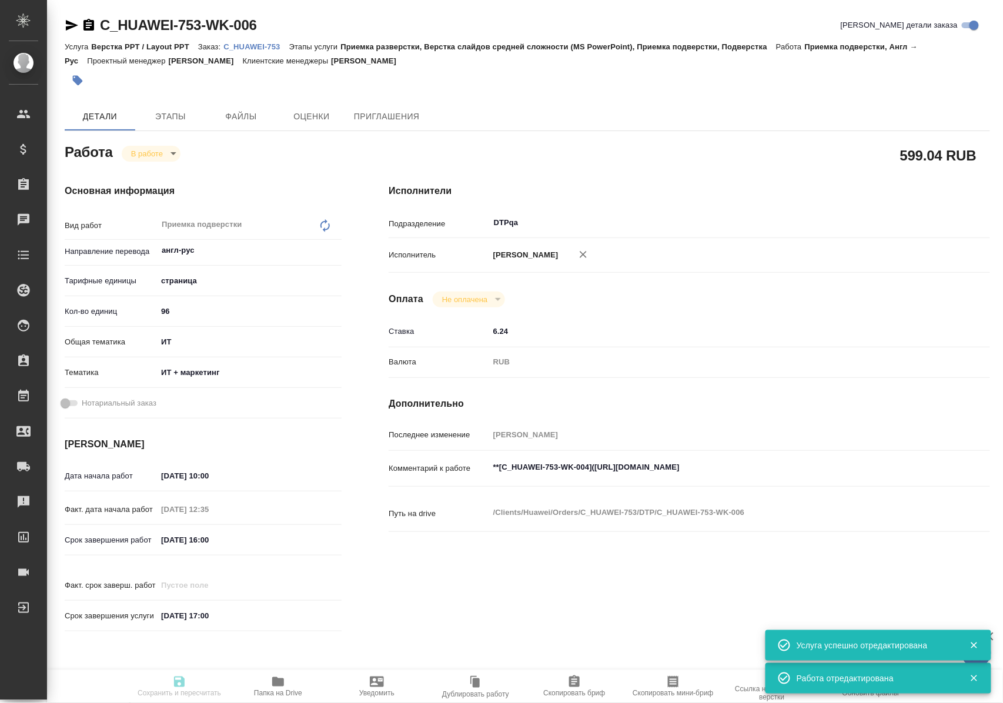
type input "96"
type input "it"
type input "5a8b8b956a9677013d343e51"
type input "27.08.2025 10:00"
type input "27.08.2025 12:35"
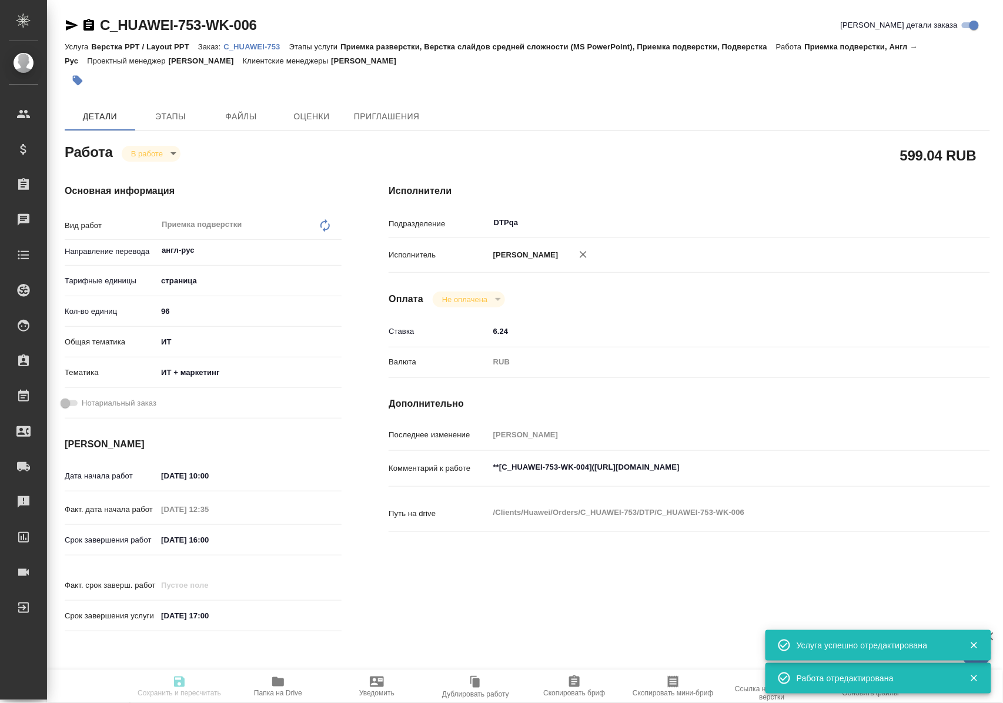
type input "27.08.2025 16:00"
type input "27.08.2025 17:00"
type input "DTPqa"
type input "notPayed"
type input "6.24"
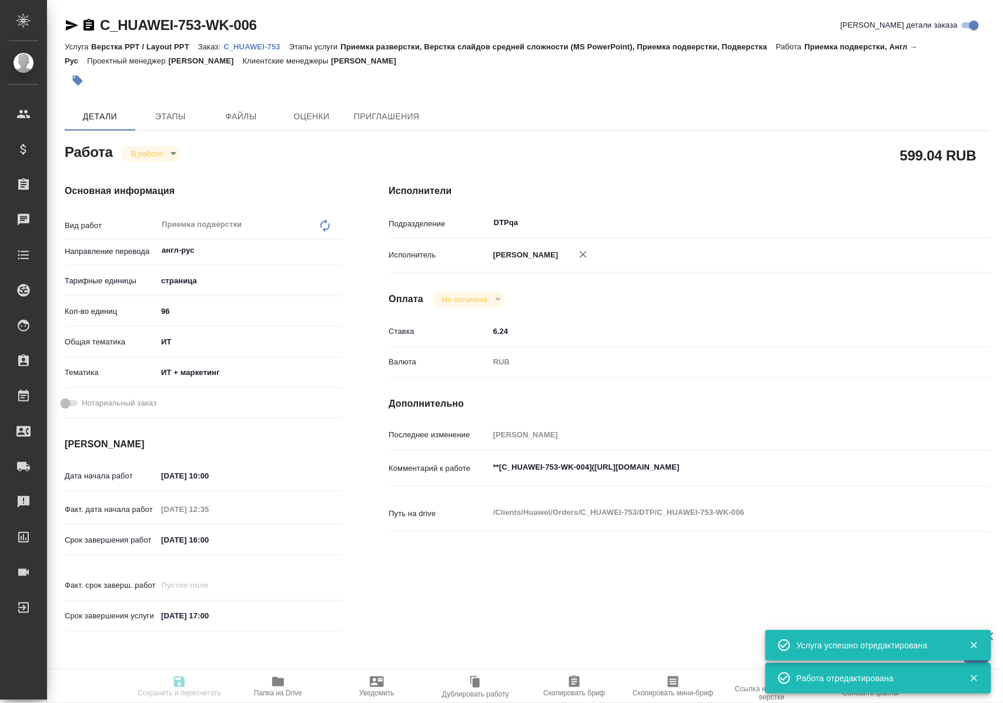
type input "RUB"
type input "Полушина Алена"
type textarea "**[C_HUAWEI-753-WK-004](https://tera.awatera.com/Work/68a45a5ea06c229c9ee20b1c/…"
type textarea "x"
type textarea "/Clients/Huawei/Orders/C_HUAWEI-753/DTP/C_HUAWEI-753-WK-006"
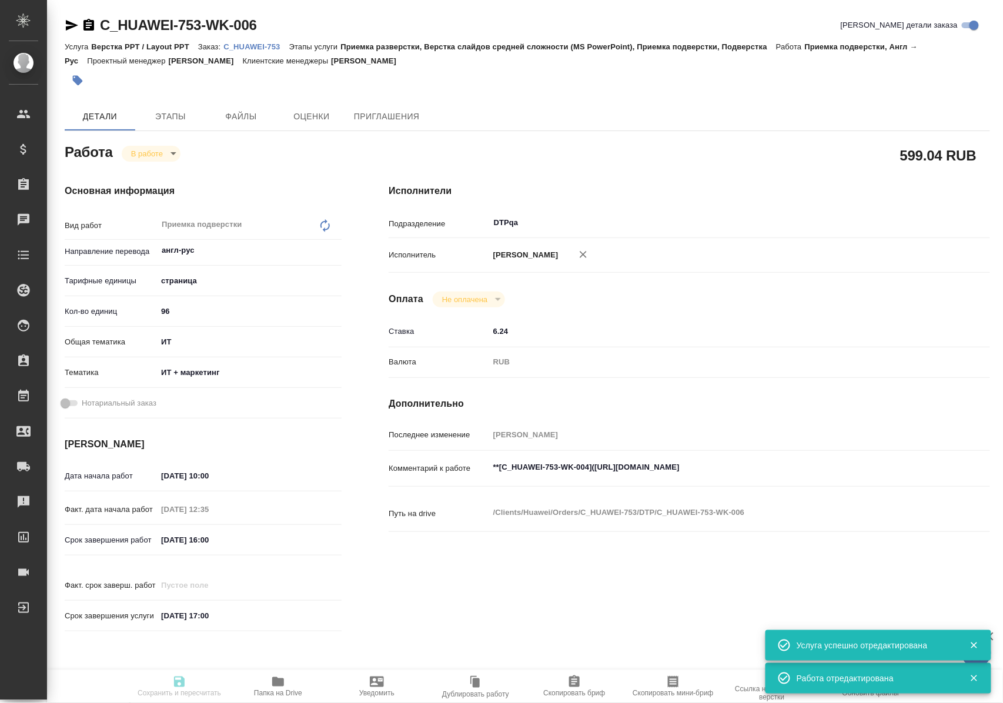
type textarea "x"
type input "C_HUAWEI-753"
type input "3011H00007601"
type input "Верстка PPT / Layout PPT"
type input "Приемка разверстки, Верстка слайдов средней сложности (MS PowerPoint), Приемка …"
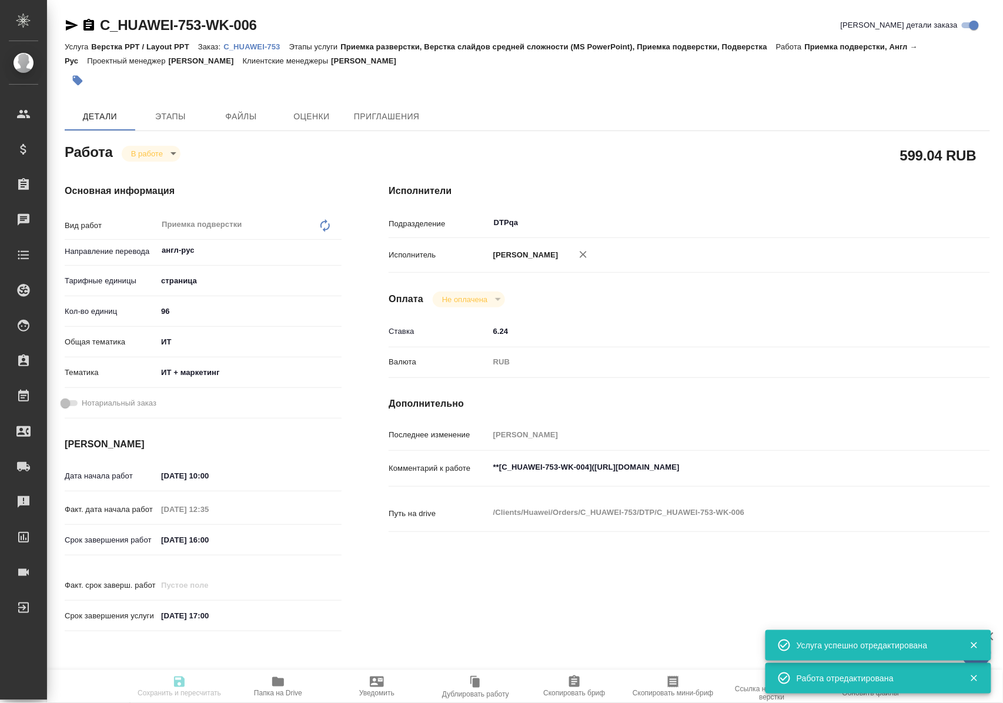
type input "Димитриева Юлия"
type input "Петрова Валерия"
type input "/Clients/Huawei/Orders/C_HUAWEI-753"
type textarea "x"
type textarea "в папке reference положила файл tmx от клиента, пользуемся обязательно"
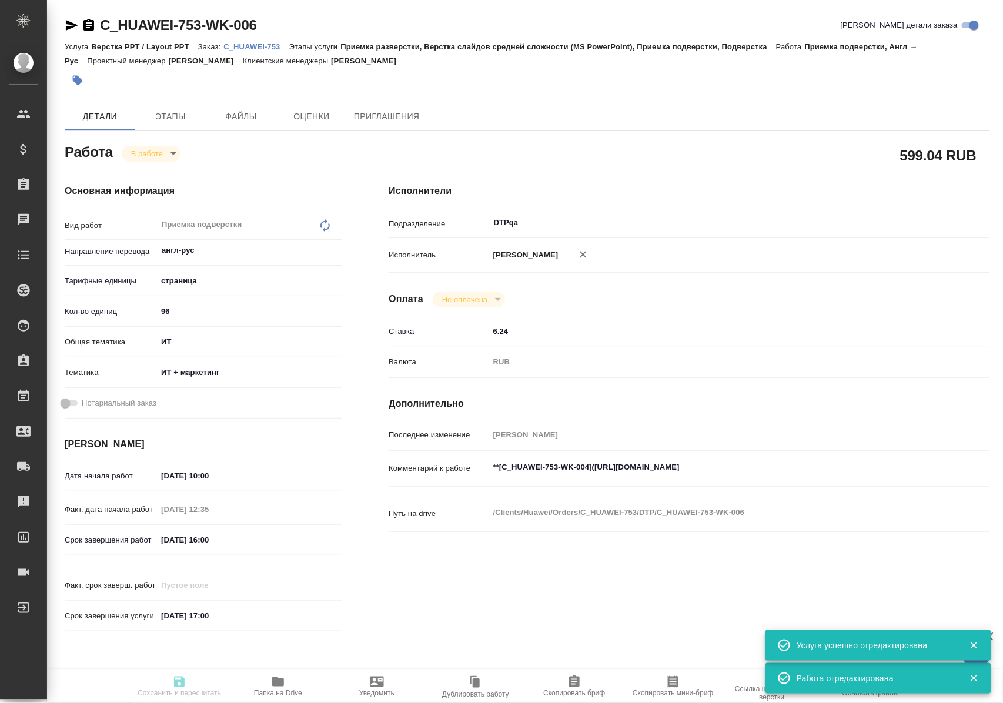
type textarea "x"
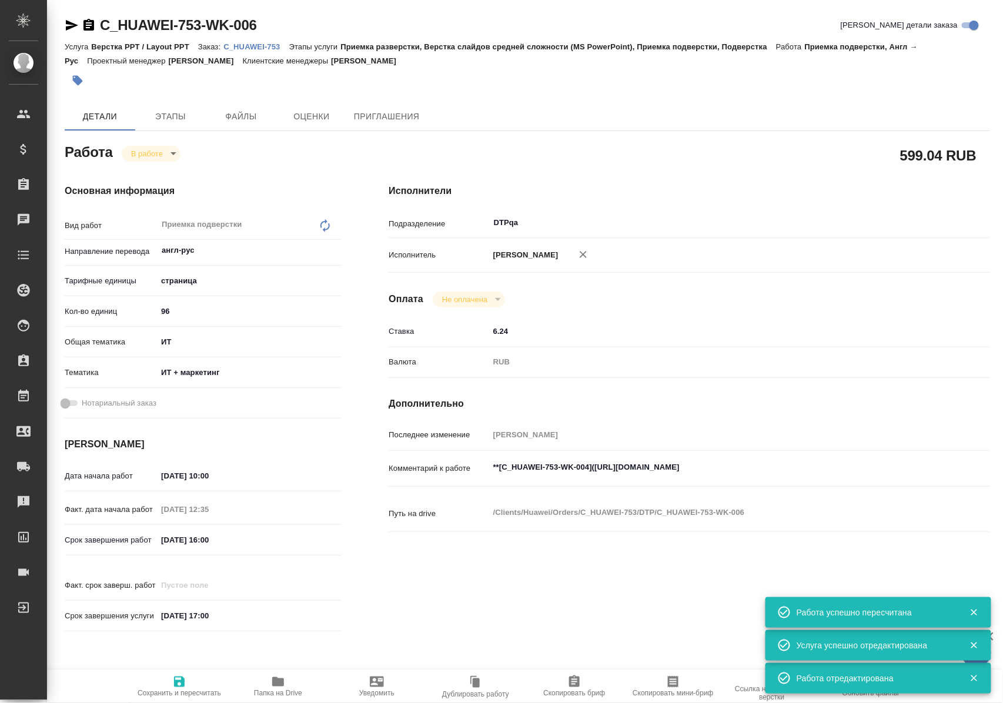
type textarea "x"
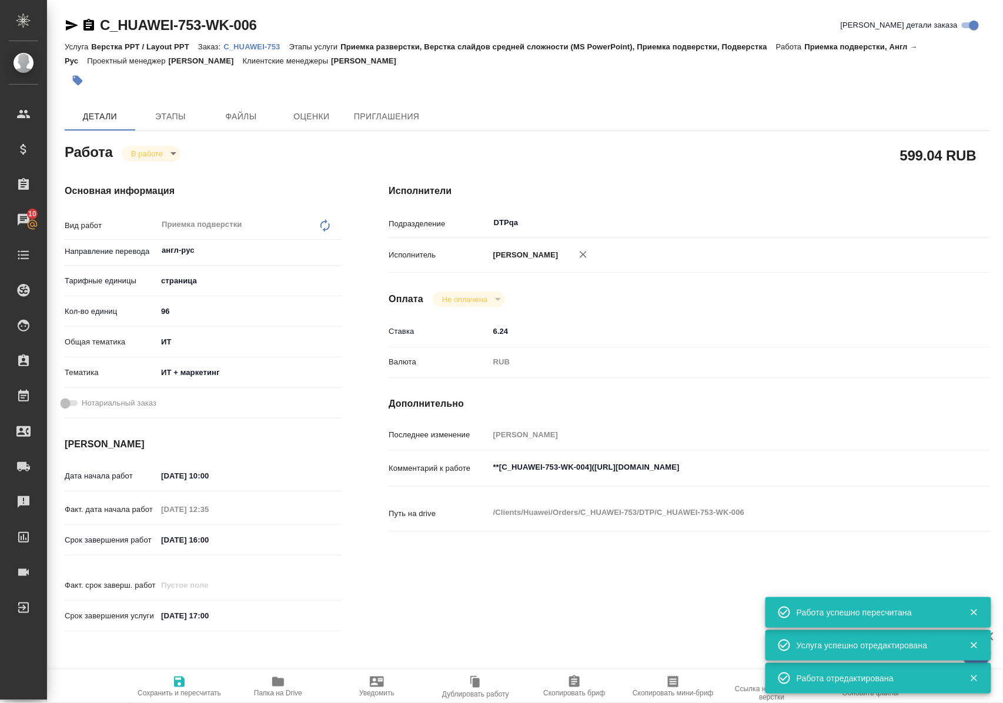
type textarea "x"
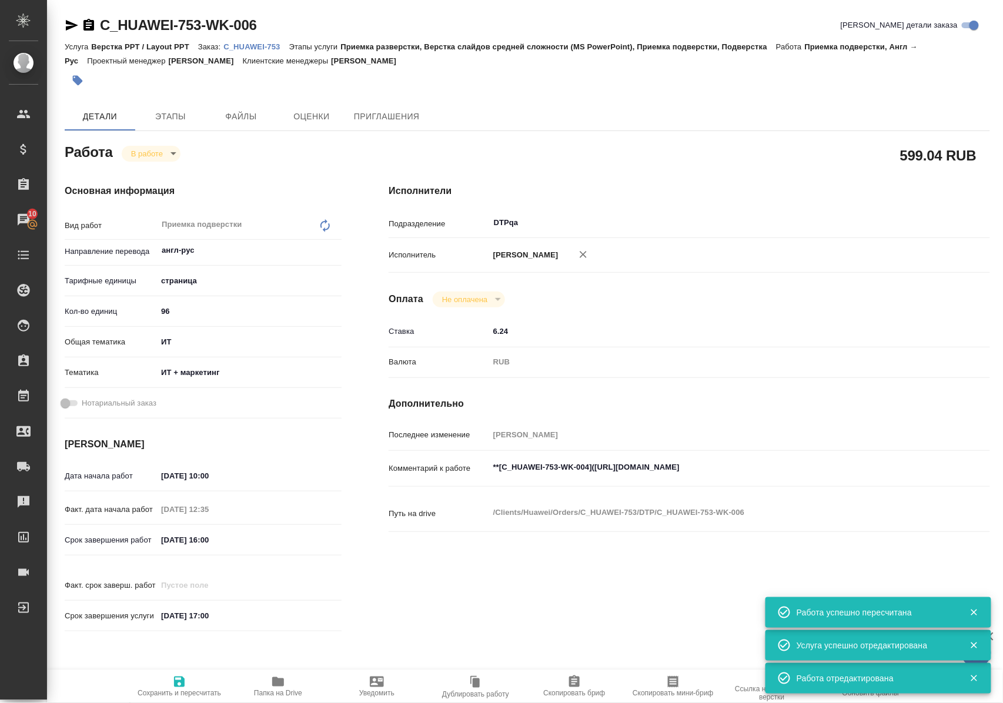
type textarea "x"
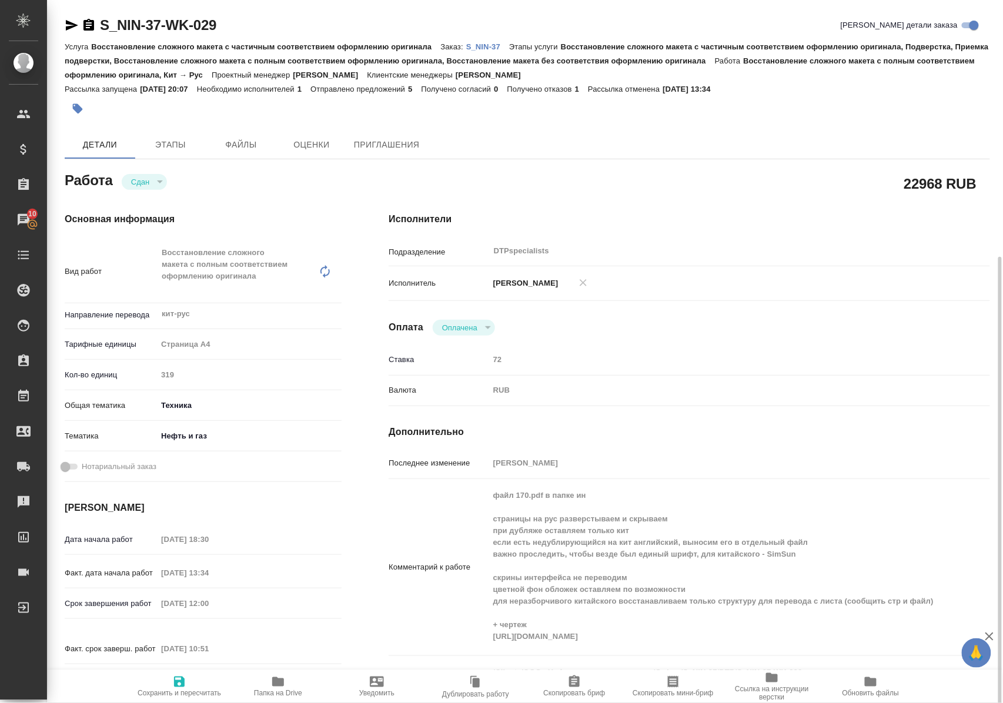
scroll to position [156, 0]
